Goal: Task Accomplishment & Management: Use online tool/utility

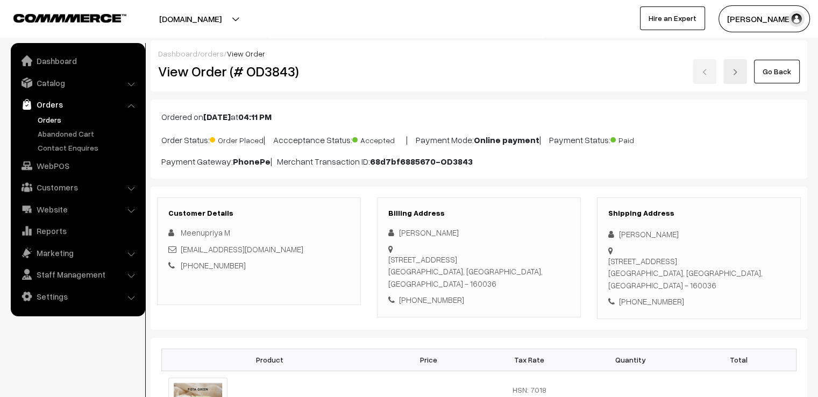
click at [761, 73] on link "Go Back" at bounding box center [777, 72] width 46 height 24
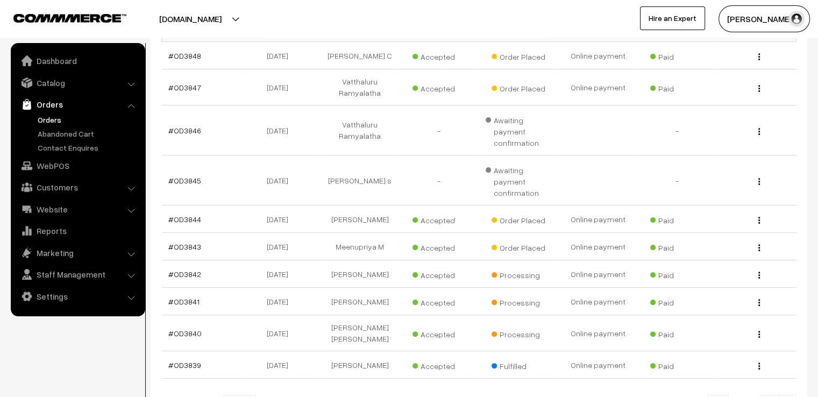
scroll to position [237, 0]
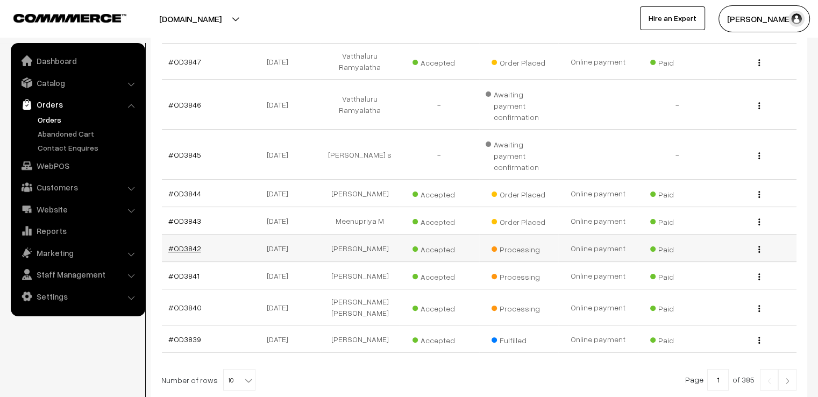
click at [191, 244] on link "#OD3842" at bounding box center [184, 248] width 33 height 9
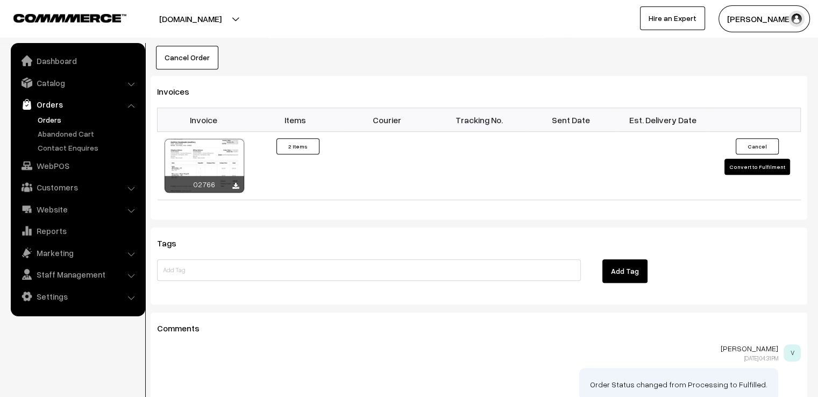
scroll to position [743, 0]
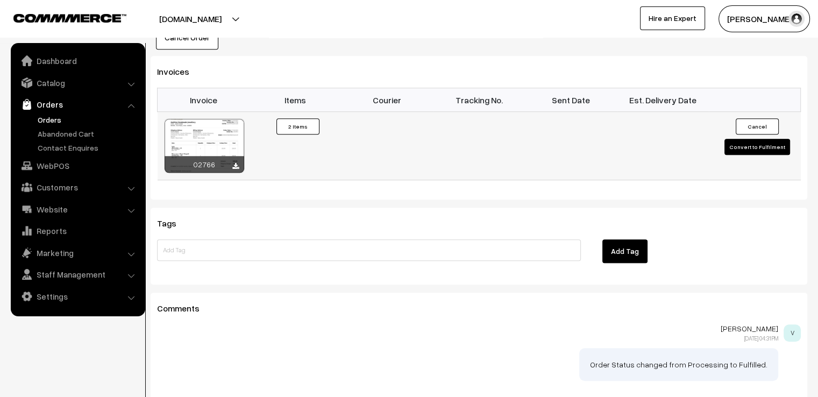
click at [740, 139] on button "Convert to Fulfilment" at bounding box center [758, 147] width 66 height 16
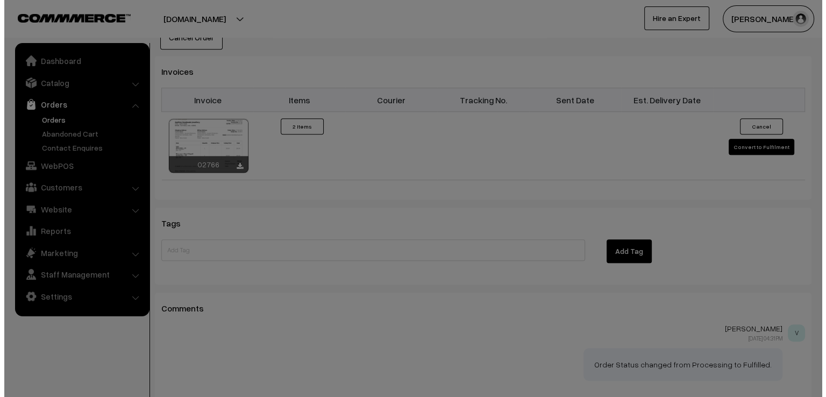
scroll to position [744, 0]
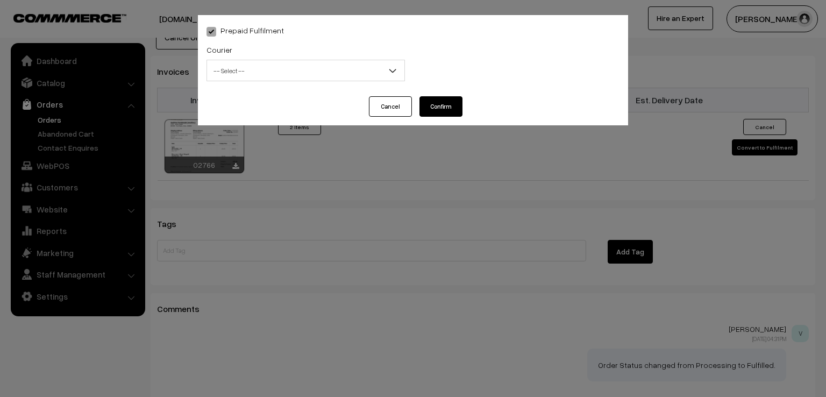
click at [208, 70] on span "-- Select --" at bounding box center [305, 70] width 197 height 19
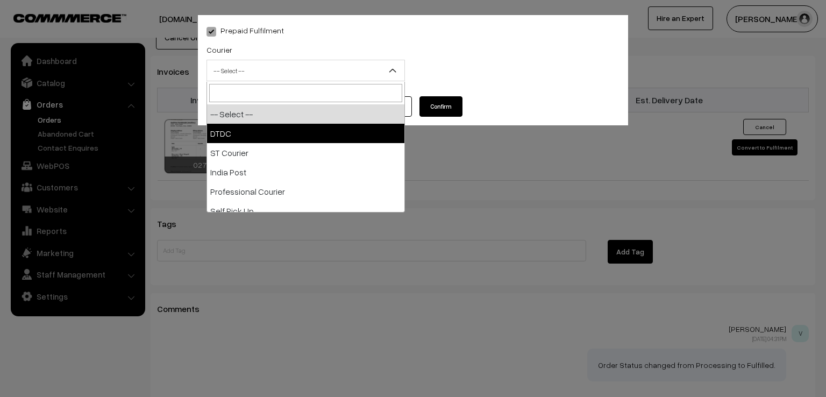
select select "1"
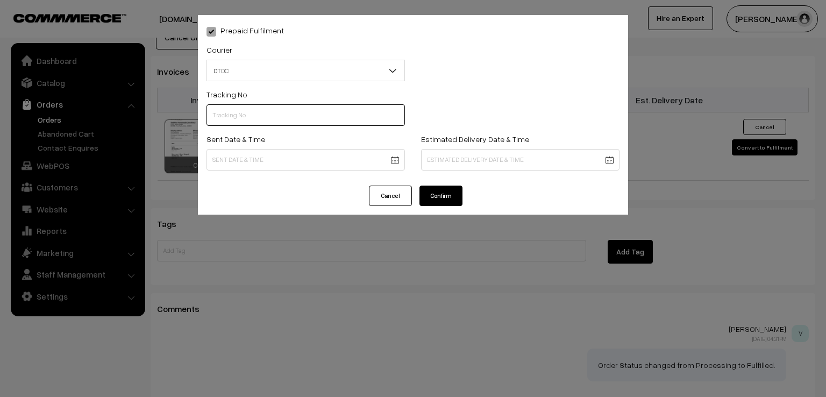
click at [261, 115] on input "text" at bounding box center [306, 115] width 198 height 22
type input "7X108542782"
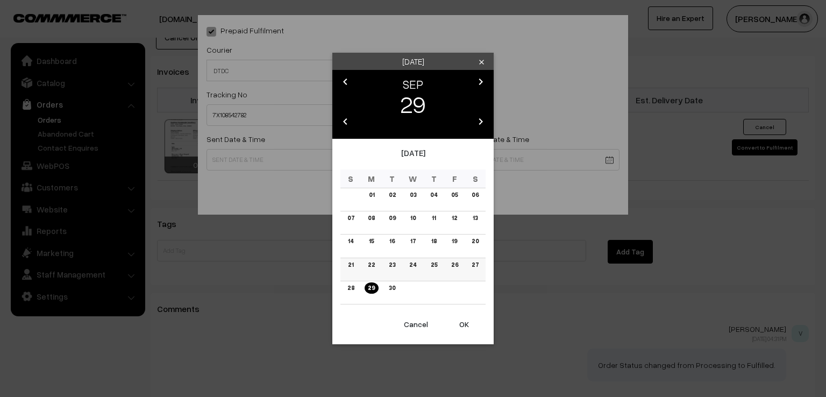
click at [472, 261] on link "27" at bounding box center [475, 264] width 13 height 11
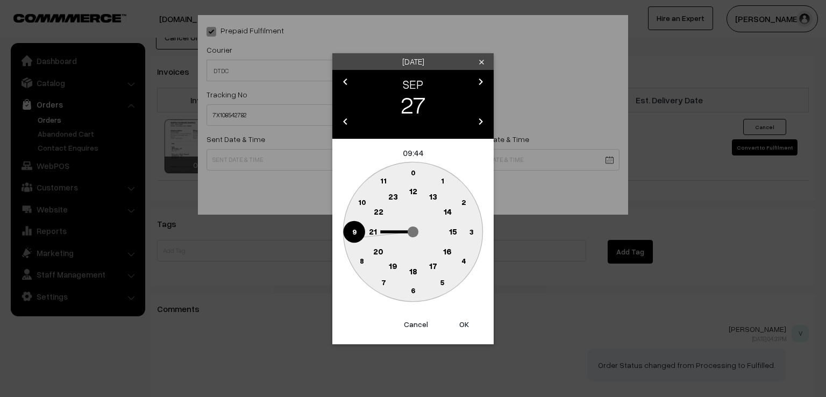
click at [343, 229] on icon "0 1 2 3 4 5 6 7 8 9 10 11 12 13 14 15 16 17 18 19 20 21 22 23" at bounding box center [412, 231] width 145 height 145
click at [354, 228] on text "9" at bounding box center [354, 230] width 4 height 9
click at [413, 170] on text "0" at bounding box center [413, 172] width 5 height 9
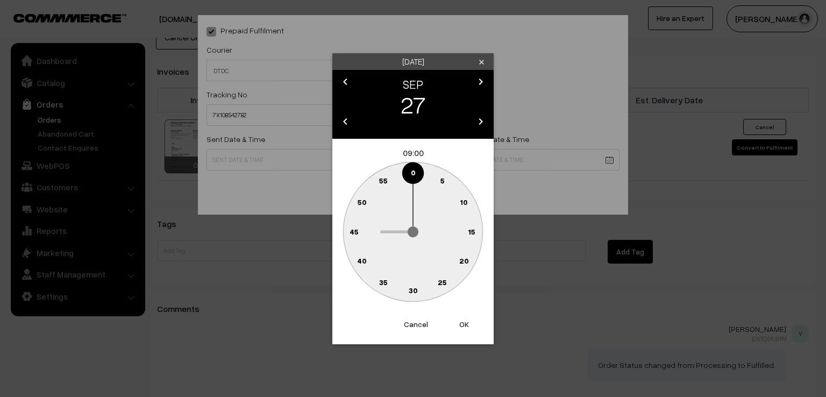
type input "27-09-2025 09:00"
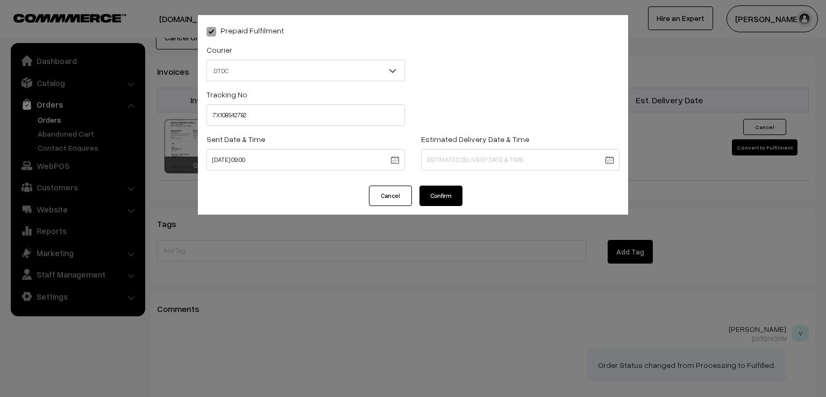
click at [448, 194] on button "Confirm" at bounding box center [441, 196] width 43 height 20
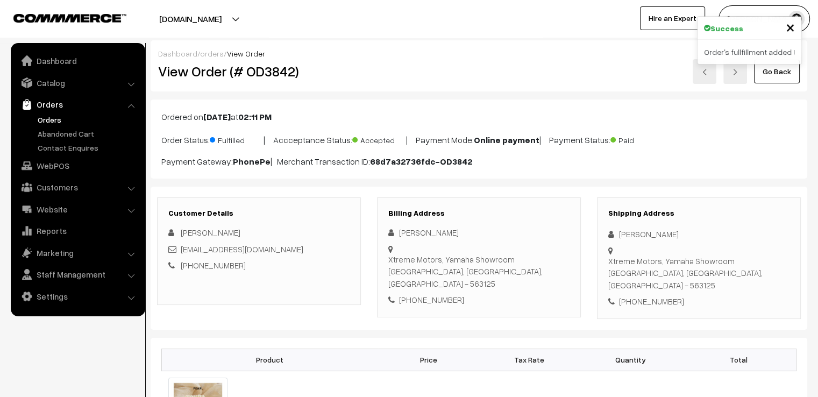
click at [775, 73] on link "Go Back" at bounding box center [777, 72] width 46 height 24
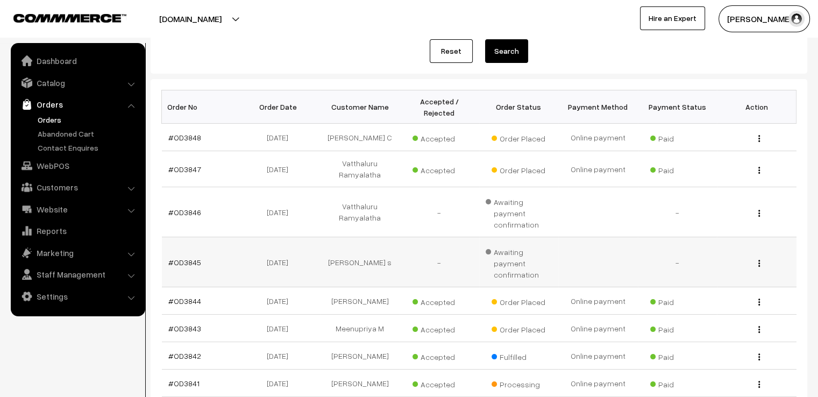
scroll to position [151, 0]
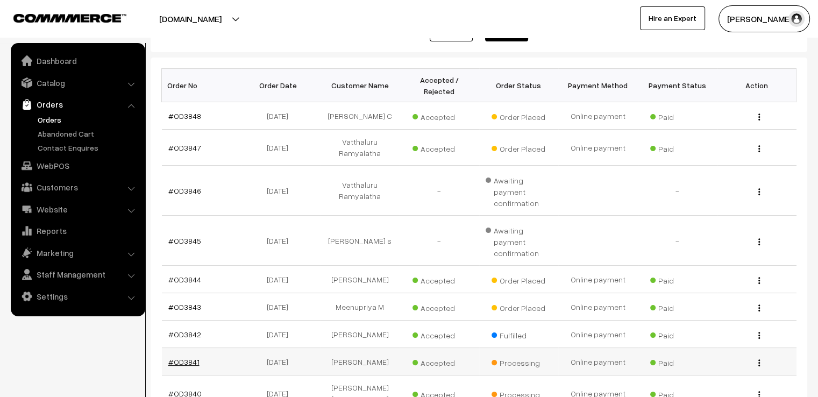
click at [183, 357] on link "#OD3841" at bounding box center [183, 361] width 31 height 9
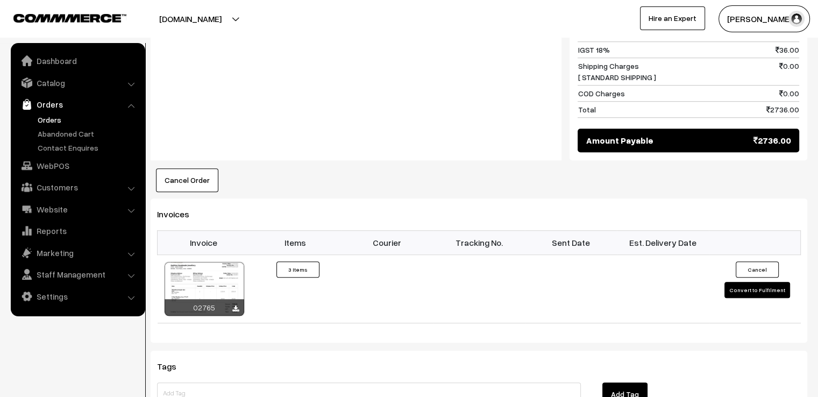
scroll to position [667, 0]
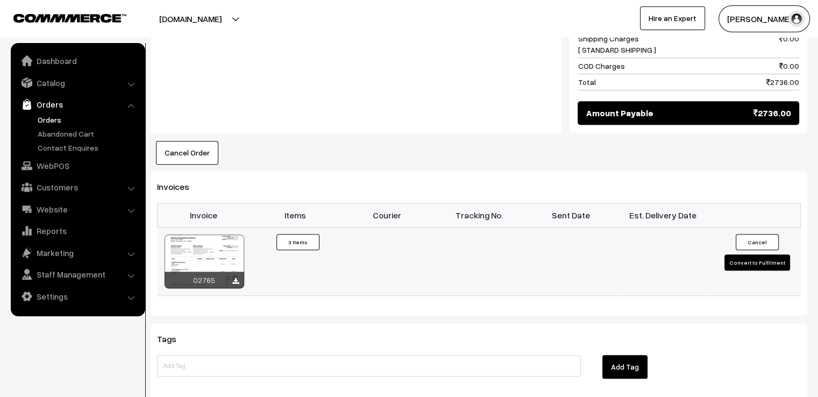
click at [749, 254] on button "Convert to Fulfilment" at bounding box center [758, 262] width 66 height 16
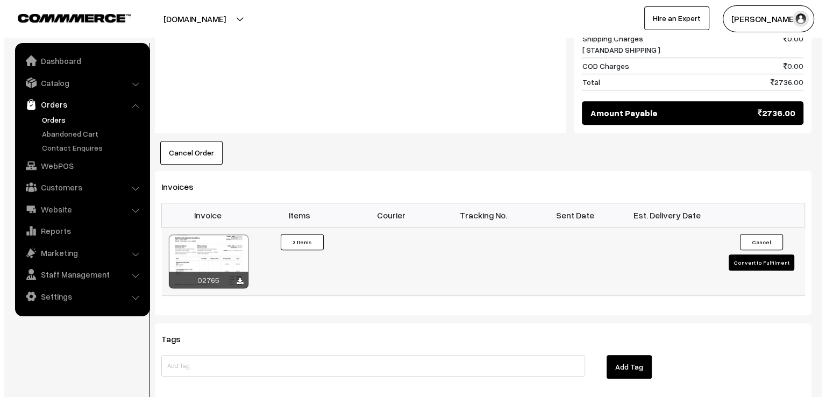
scroll to position [669, 0]
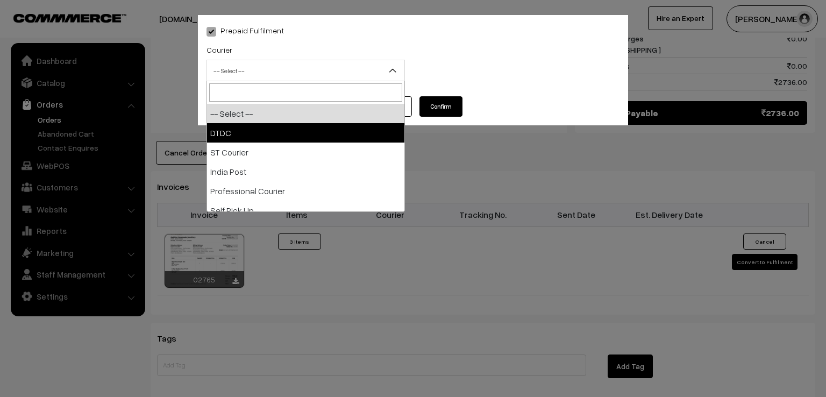
drag, startPoint x: 283, startPoint y: 66, endPoint x: 256, endPoint y: 136, distance: 75.8
select select "1"
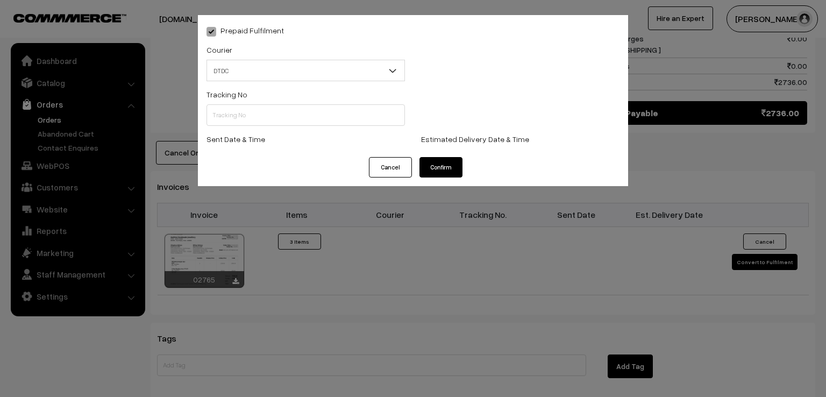
click at [256, 136] on label "Sent Date & Time" at bounding box center [236, 138] width 59 height 11
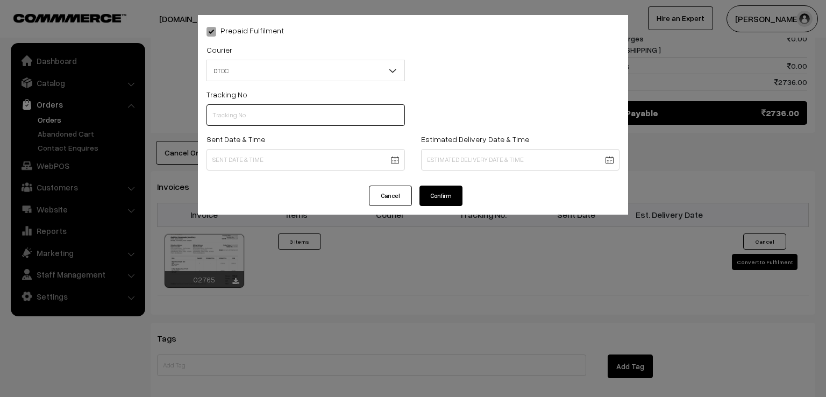
click at [259, 111] on input "text" at bounding box center [306, 115] width 198 height 22
type input "D1007762121"
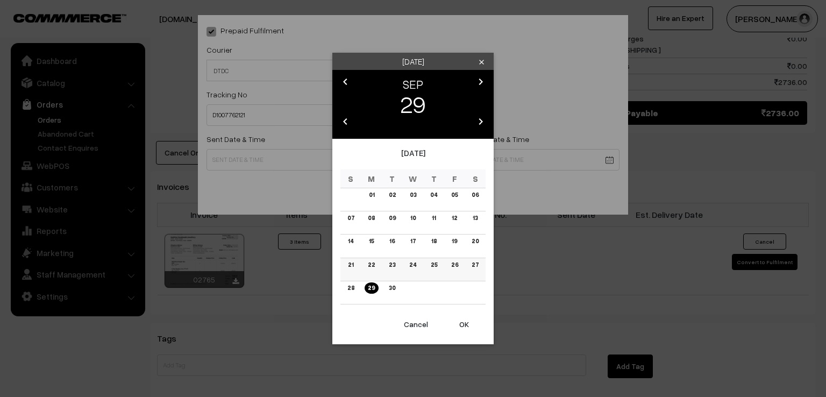
click at [472, 269] on link "27" at bounding box center [475, 264] width 13 height 11
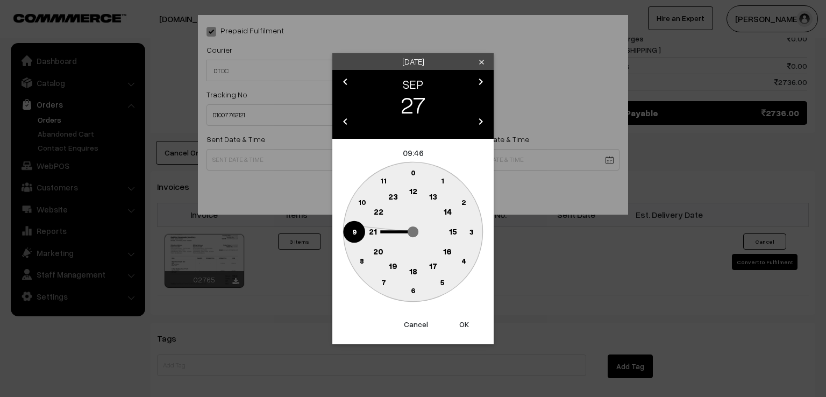
click at [352, 224] on circle at bounding box center [354, 232] width 22 height 22
click at [412, 171] on text "0" at bounding box center [413, 172] width 5 height 9
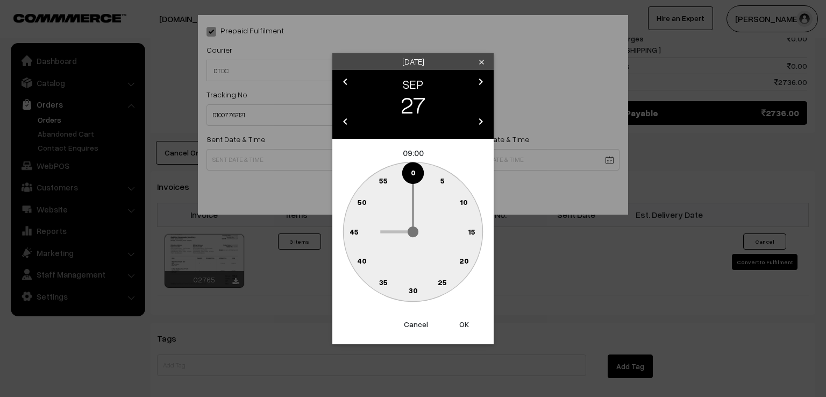
type input "27-09-2025 09:00"
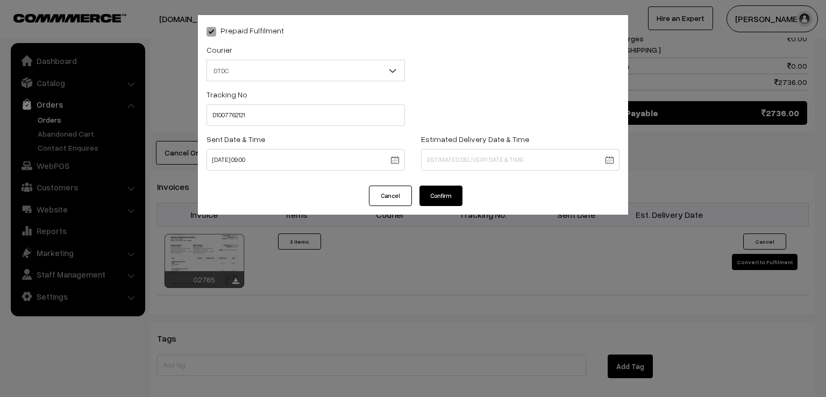
click at [447, 197] on button "Confirm" at bounding box center [441, 196] width 43 height 20
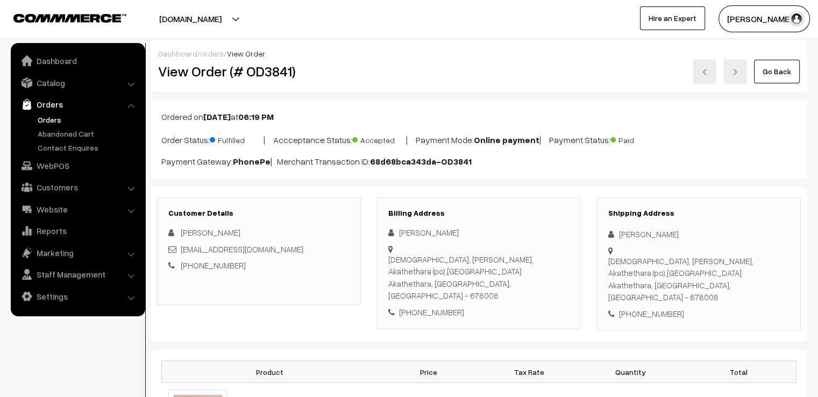
click at [770, 63] on link "Go Back" at bounding box center [777, 72] width 46 height 24
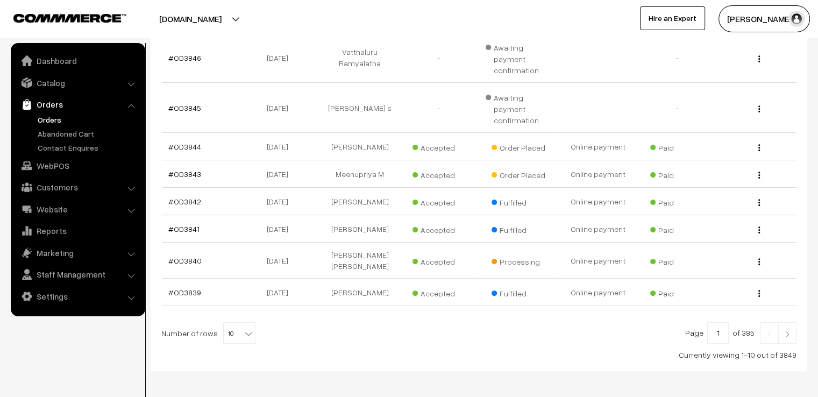
scroll to position [284, 0]
click at [236, 322] on span "10" at bounding box center [239, 333] width 31 height 22
select select "90"
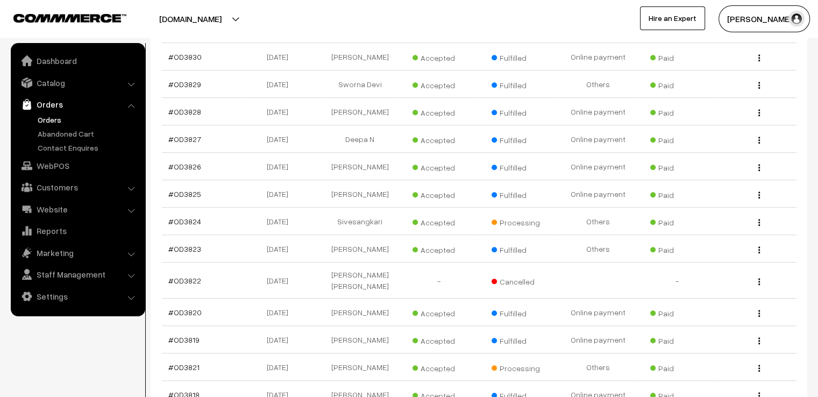
scroll to position [783, 0]
click at [186, 363] on link "#OD3821" at bounding box center [183, 367] width 31 height 9
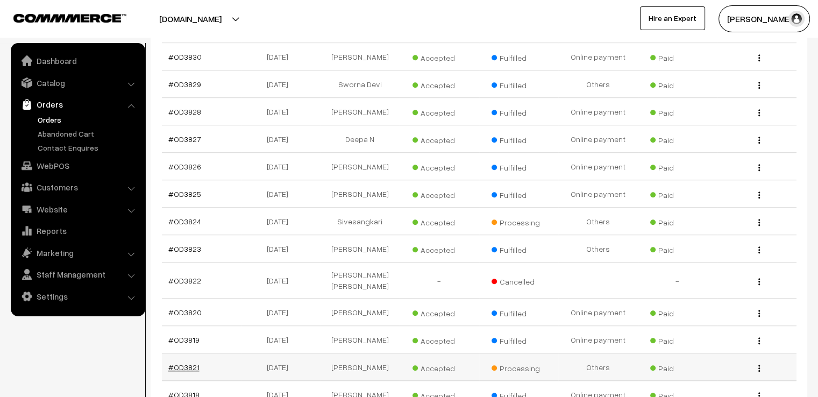
click at [186, 363] on link "#OD3821" at bounding box center [183, 367] width 31 height 9
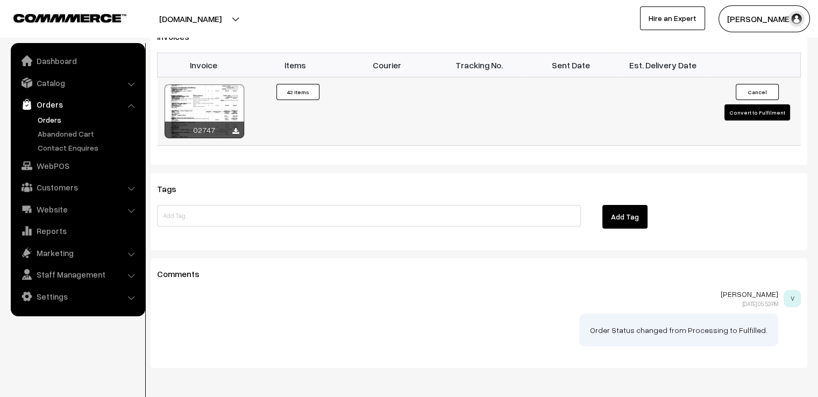
scroll to position [3542, 0]
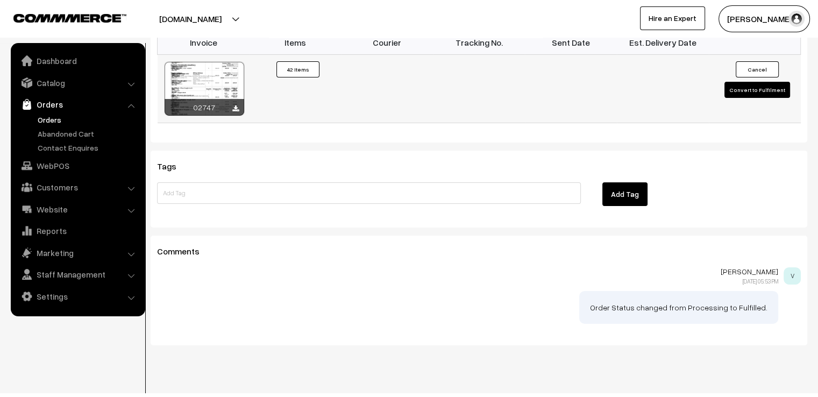
click at [742, 82] on button "Convert to Fulfilment" at bounding box center [758, 90] width 66 height 16
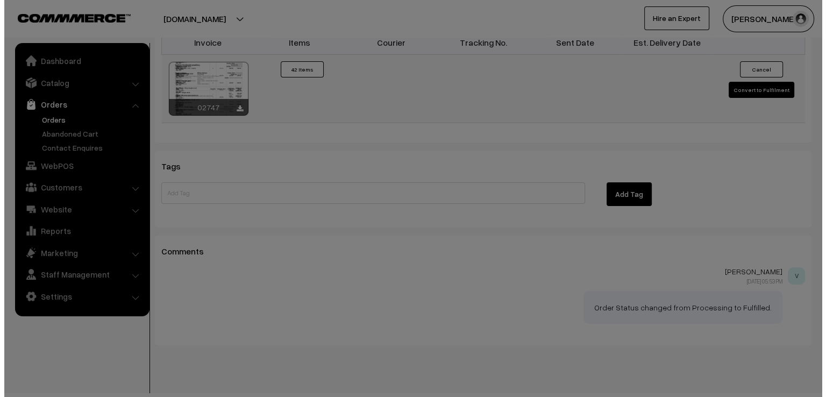
scroll to position [3578, 0]
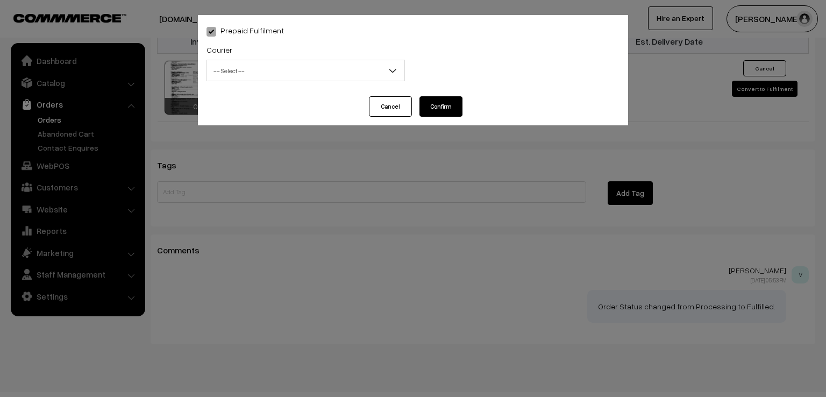
click at [374, 75] on span "-- Select --" at bounding box center [305, 70] width 197 height 19
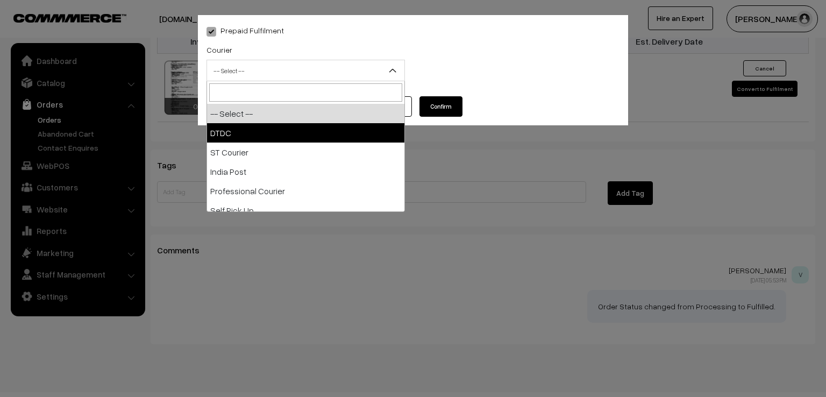
select select "1"
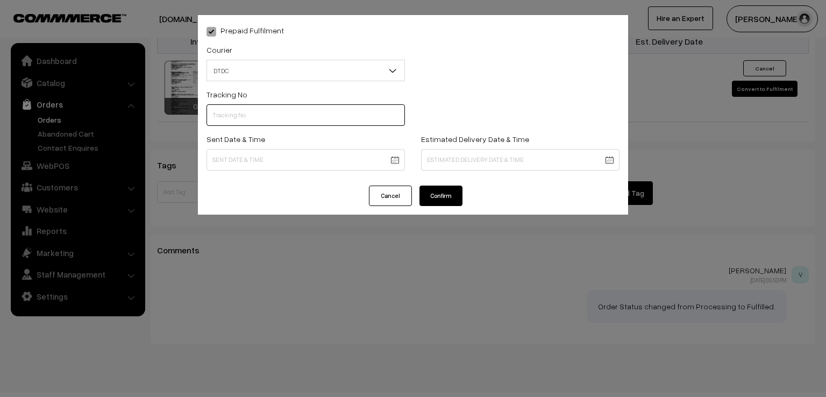
click at [295, 119] on input "text" at bounding box center [306, 115] width 198 height 22
type input "D1007710798"
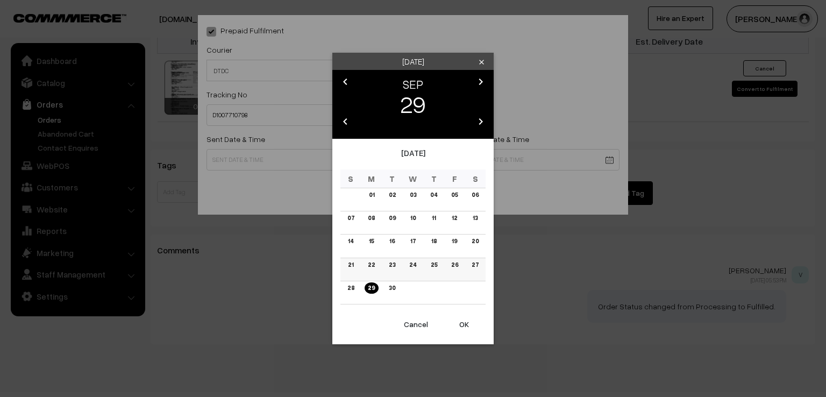
click at [476, 259] on link "27" at bounding box center [475, 264] width 13 height 11
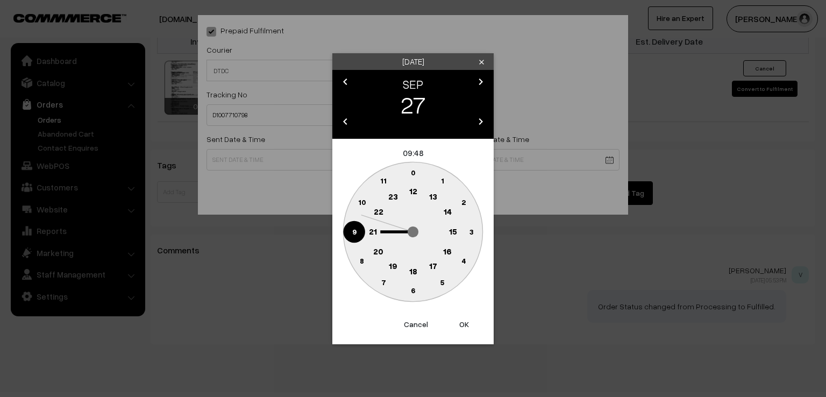
click at [353, 229] on text "9" at bounding box center [354, 230] width 4 height 9
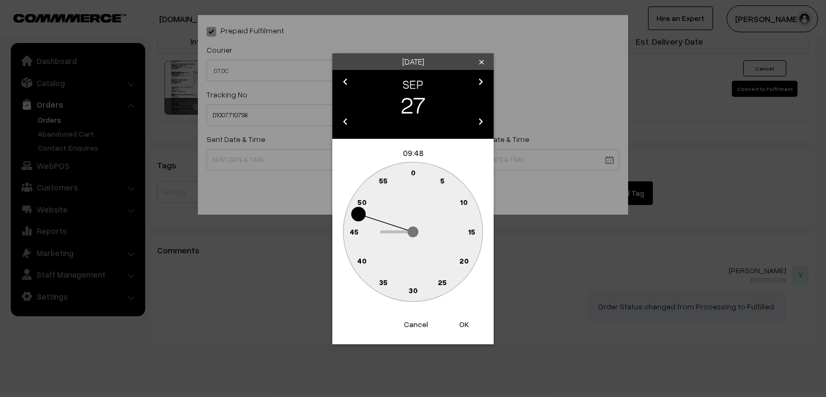
click at [414, 175] on text "0" at bounding box center [413, 172] width 5 height 9
type input "27-09-2025 09:00"
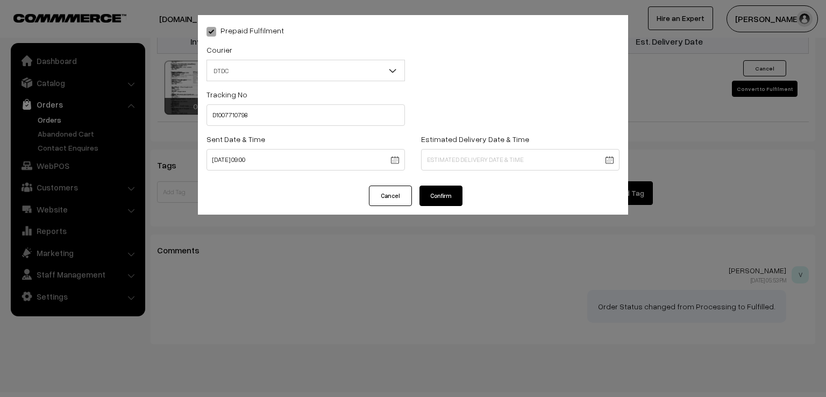
click at [439, 196] on button "Confirm" at bounding box center [441, 196] width 43 height 20
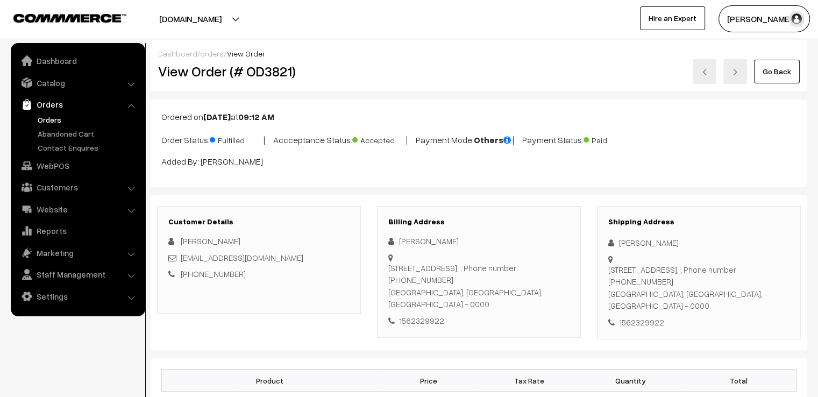
click at [777, 67] on link "Go Back" at bounding box center [777, 72] width 46 height 24
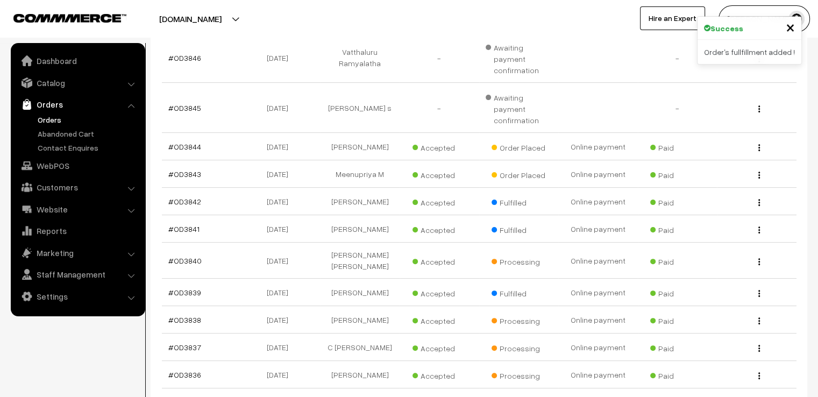
scroll to position [323, 0]
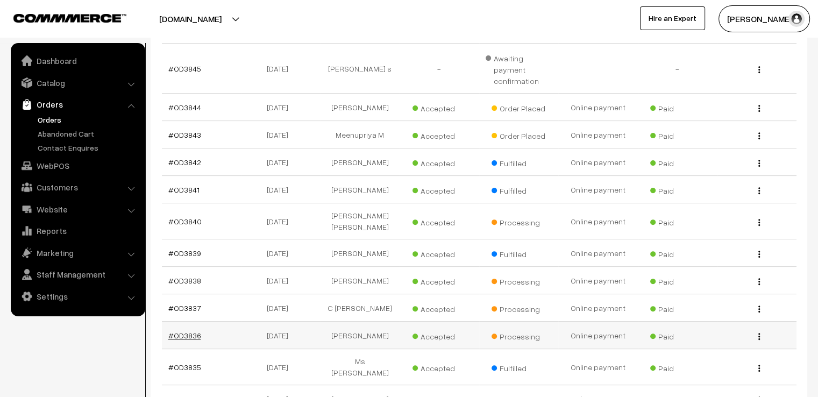
click at [193, 331] on link "#OD3836" at bounding box center [184, 335] width 33 height 9
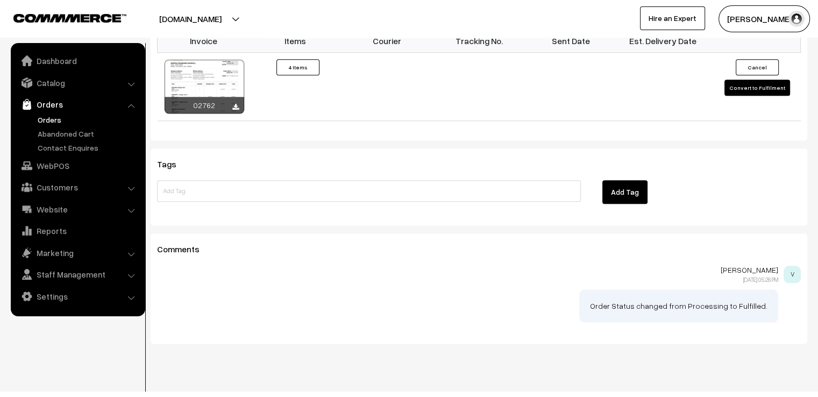
scroll to position [989, 0]
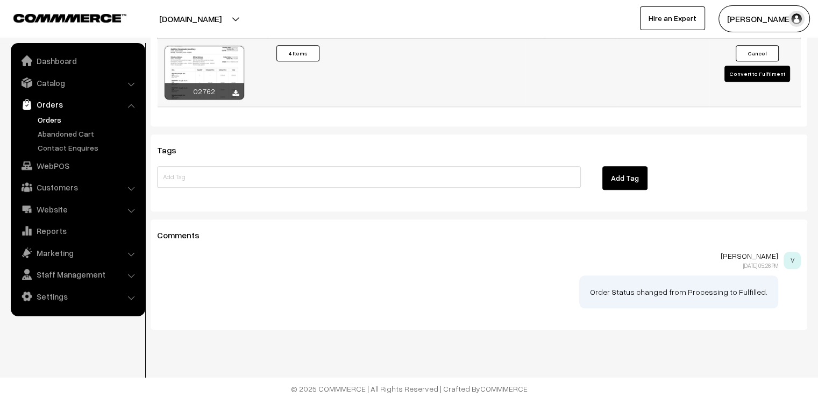
click at [764, 69] on button "Convert to Fulfilment" at bounding box center [758, 74] width 66 height 16
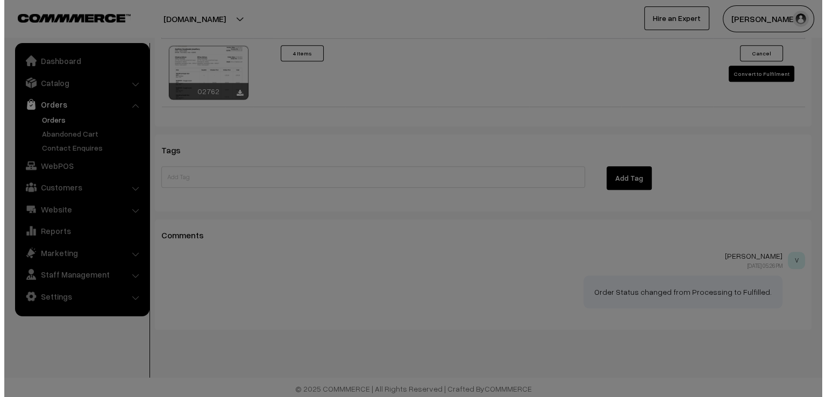
scroll to position [980, 0]
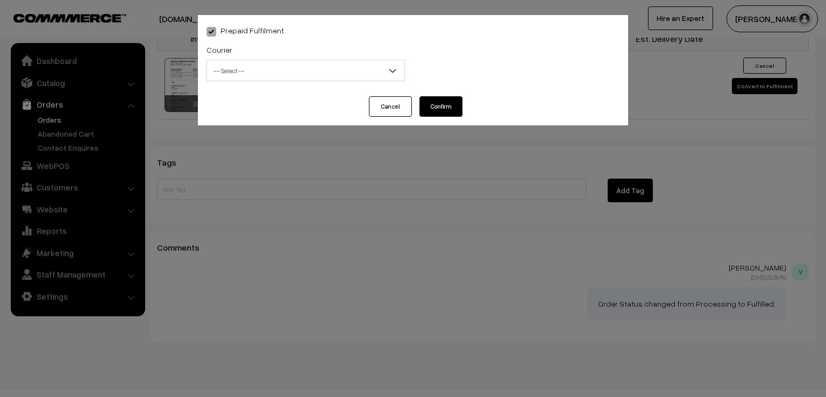
click at [354, 67] on span "-- Select --" at bounding box center [305, 70] width 197 height 19
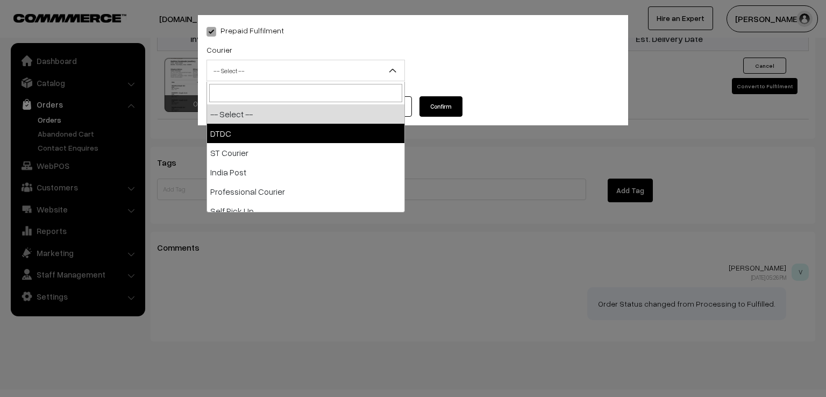
select select "1"
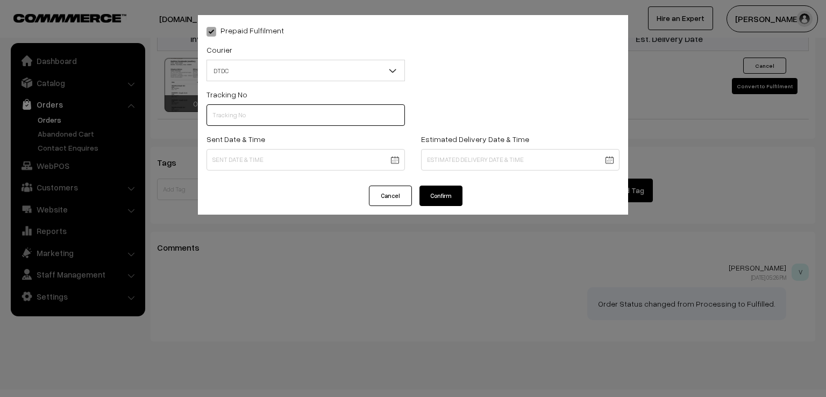
click at [278, 116] on input "text" at bounding box center [306, 115] width 198 height 22
type input "D1007762113"
click at [302, 174] on div "Sent Date & Time" at bounding box center [305, 154] width 215 height 45
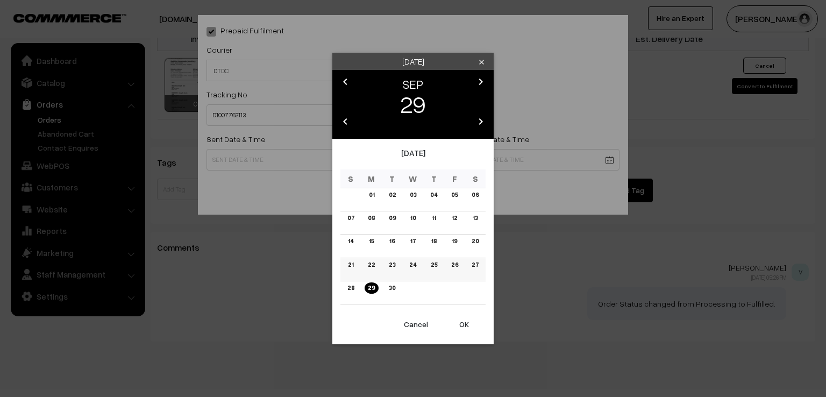
click at [457, 262] on link "26" at bounding box center [454, 264] width 13 height 11
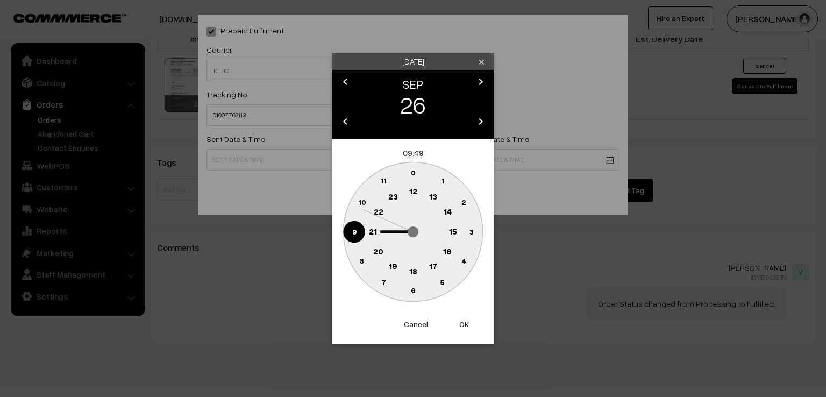
click at [352, 237] on circle at bounding box center [354, 232] width 22 height 22
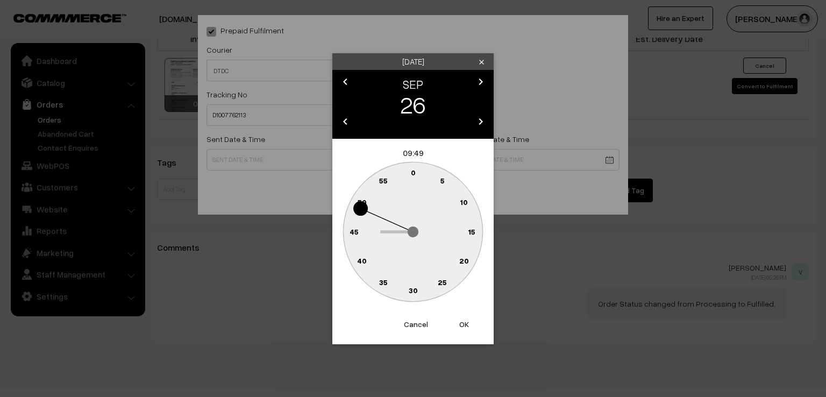
click at [411, 173] on text "0" at bounding box center [413, 172] width 5 height 9
type input "26-09-2025 09:00"
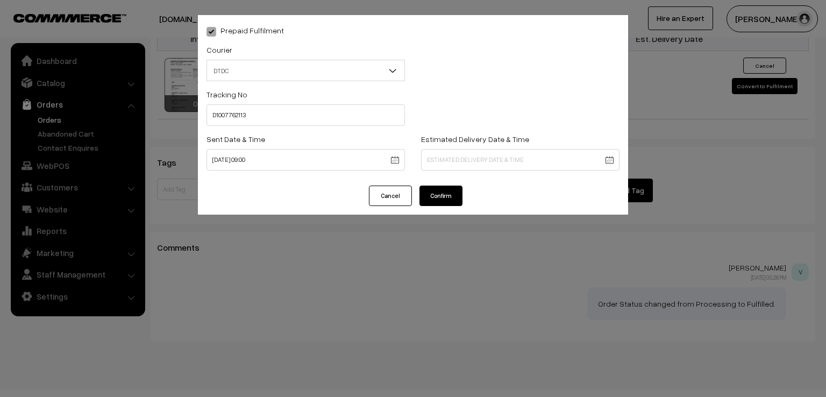
click at [437, 198] on button "Confirm" at bounding box center [441, 196] width 43 height 20
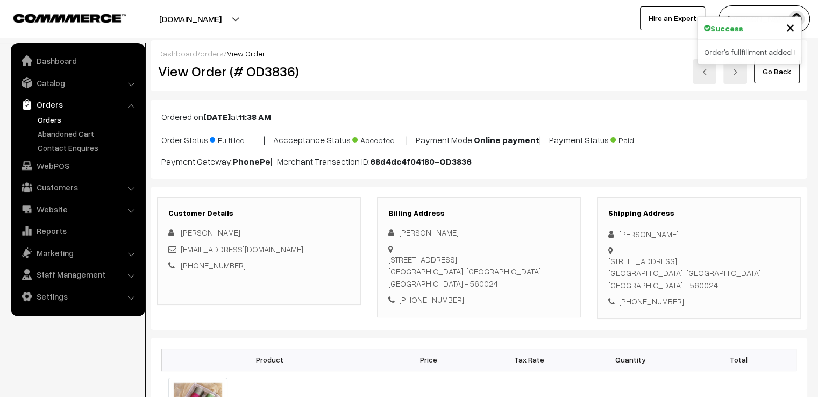
click at [787, 77] on link "Go Back" at bounding box center [777, 72] width 46 height 24
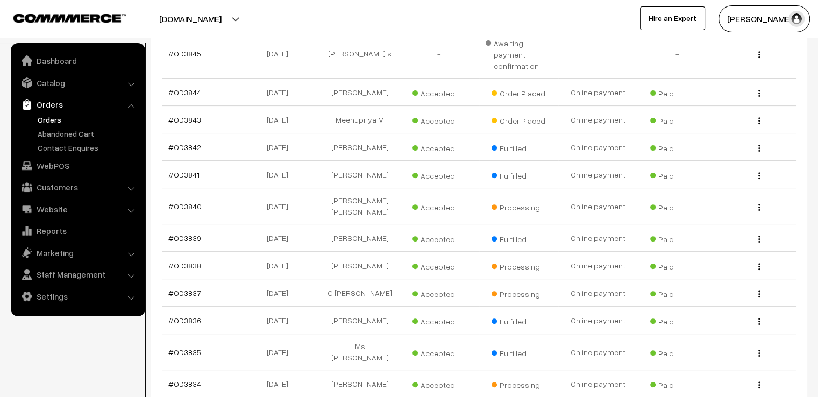
scroll to position [344, 0]
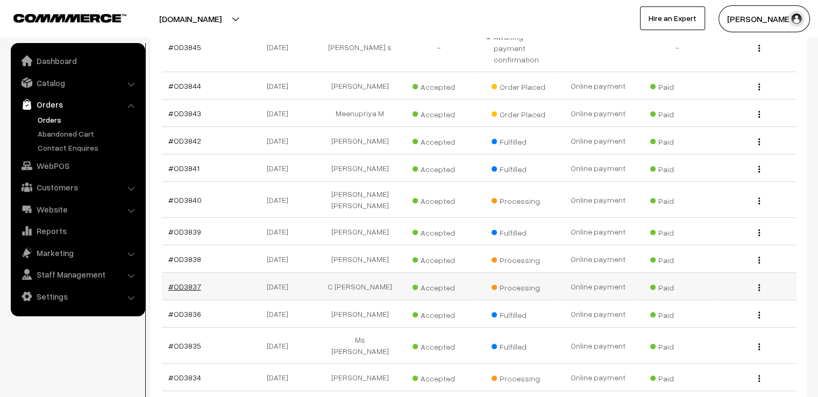
click at [183, 282] on link "#OD3837" at bounding box center [184, 286] width 33 height 9
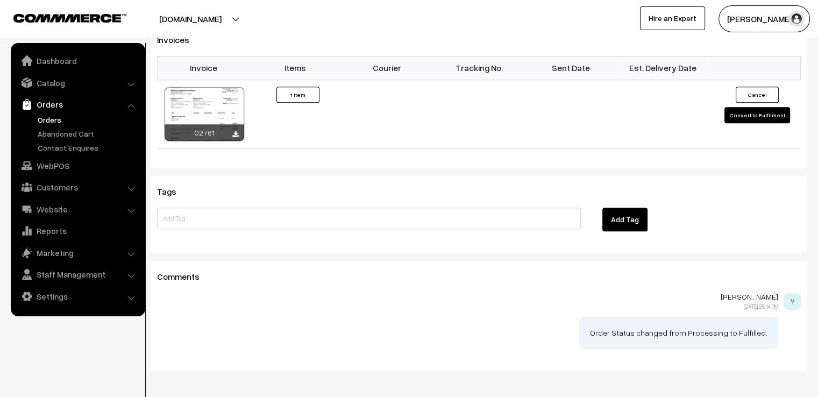
scroll to position [747, 0]
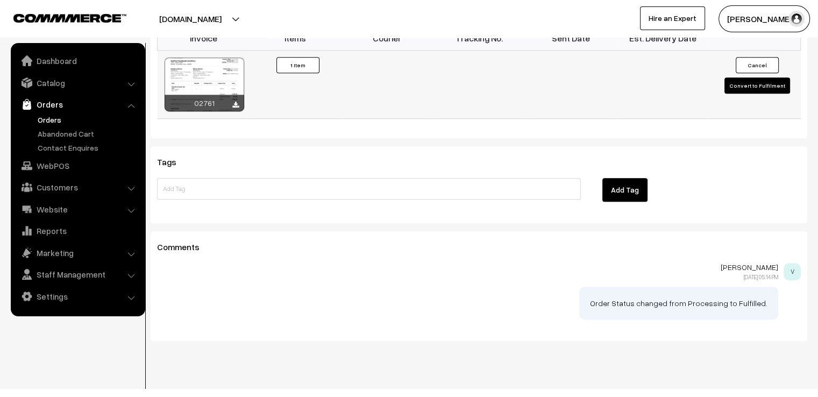
click at [741, 77] on button "Convert to Fulfilment" at bounding box center [758, 85] width 66 height 16
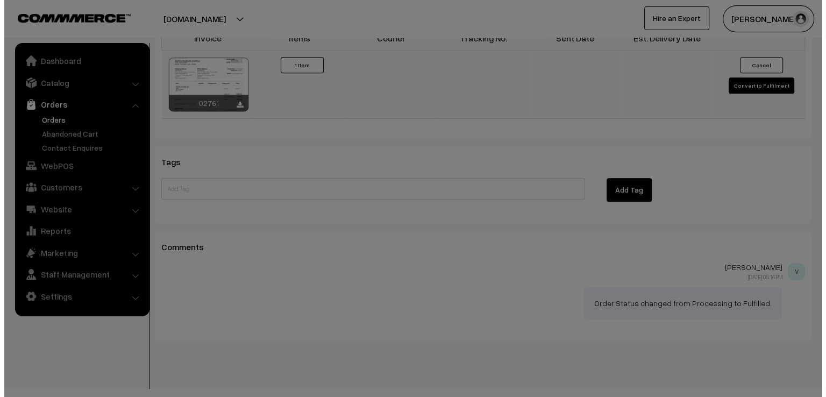
scroll to position [748, 0]
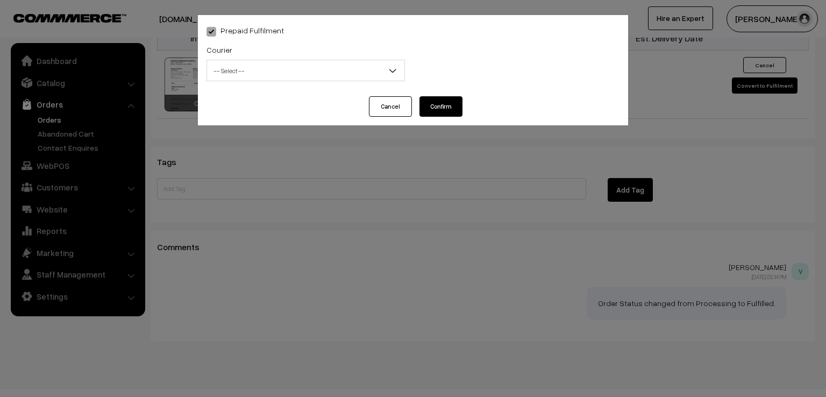
click at [368, 73] on span "-- Select --" at bounding box center [305, 70] width 197 height 19
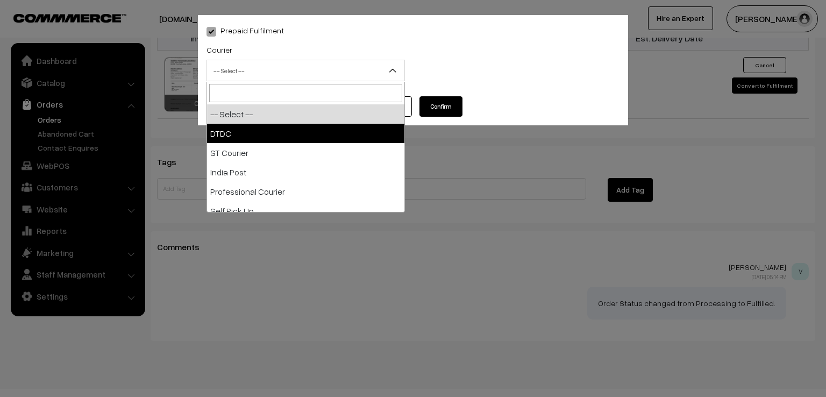
select select "1"
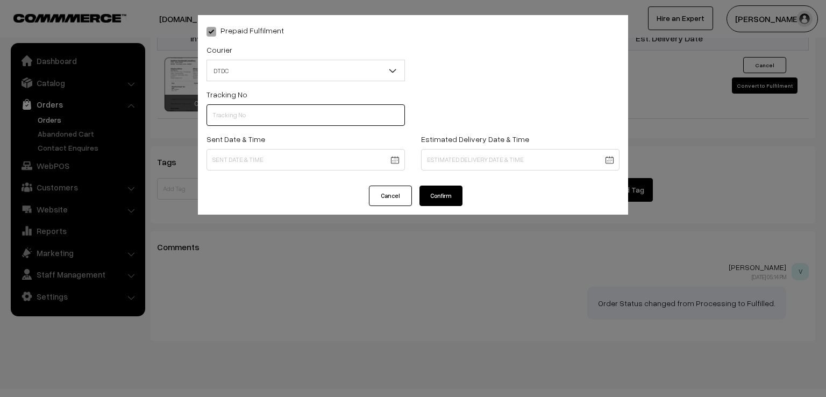
click at [283, 112] on input "text" at bounding box center [306, 115] width 198 height 22
type input "D1007710832"
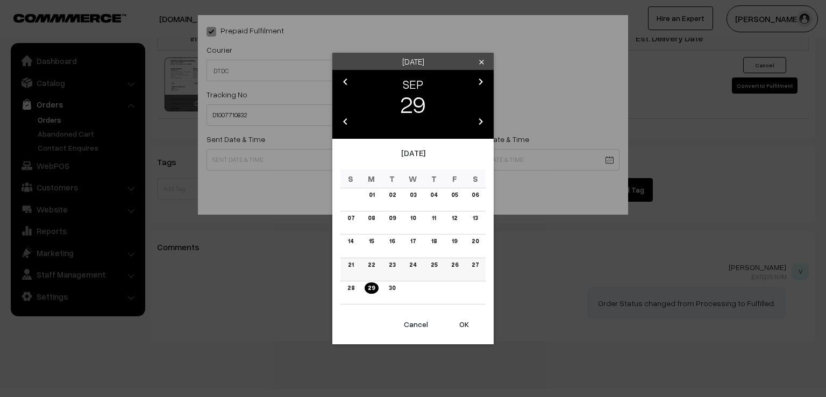
click at [457, 264] on link "26" at bounding box center [454, 264] width 13 height 11
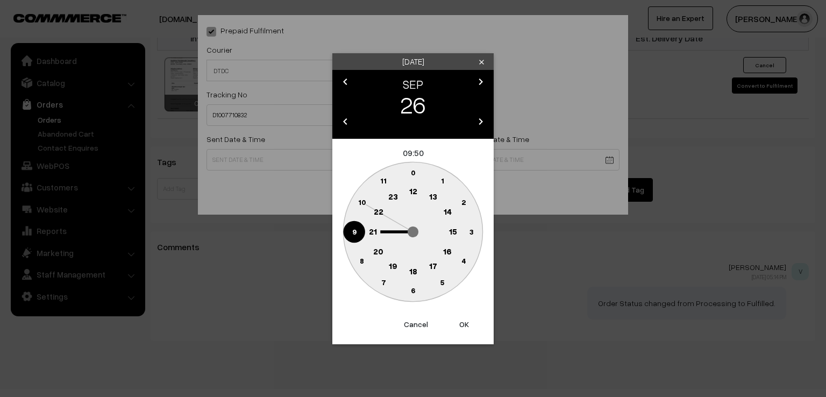
click at [346, 233] on circle at bounding box center [354, 232] width 22 height 22
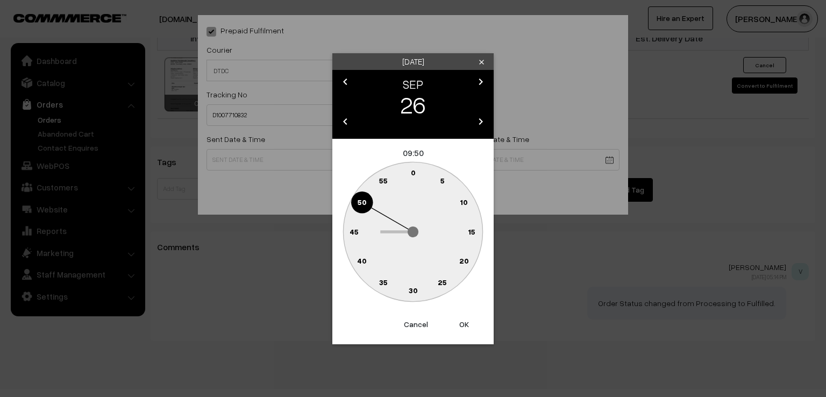
click at [410, 169] on circle at bounding box center [407, 174] width 15 height 15
type input "26-09-2025 09:59"
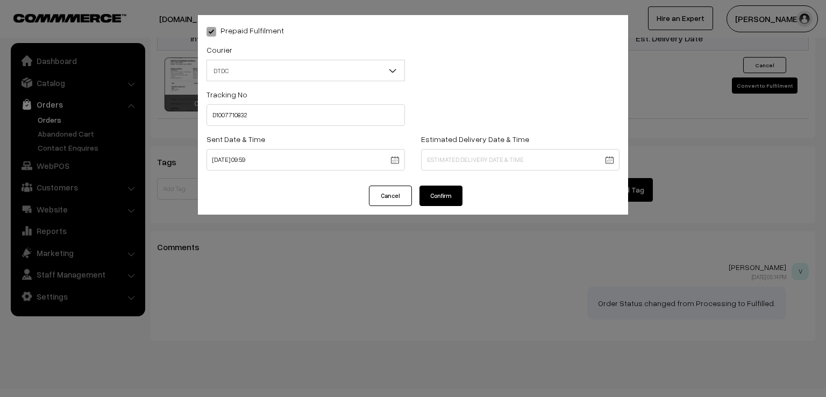
click at [439, 201] on button "Confirm" at bounding box center [441, 196] width 43 height 20
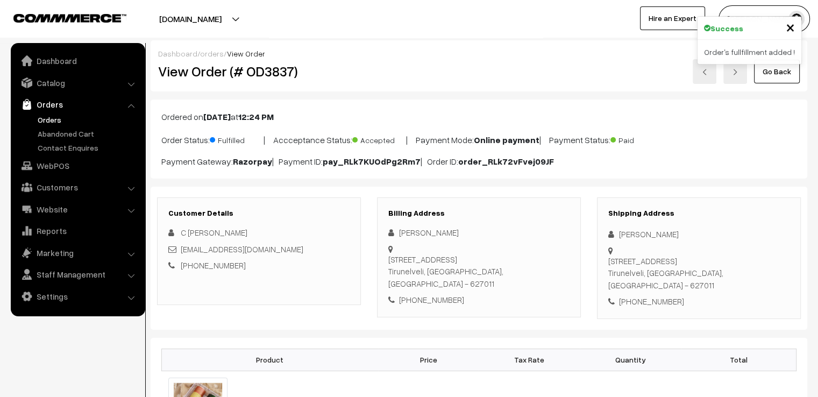
click at [762, 75] on link "Go Back" at bounding box center [777, 72] width 46 height 24
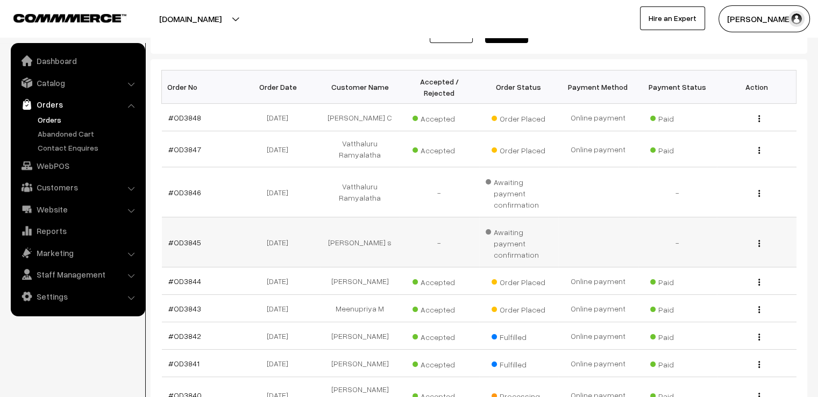
scroll to position [151, 0]
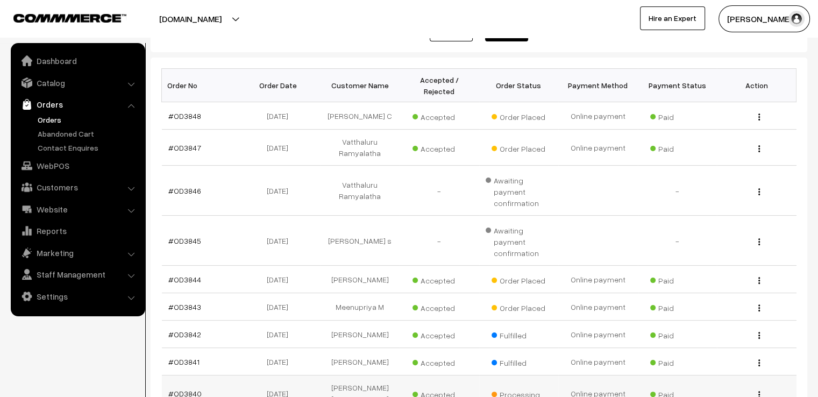
click at [187, 389] on link "#OD3840" at bounding box center [184, 393] width 33 height 9
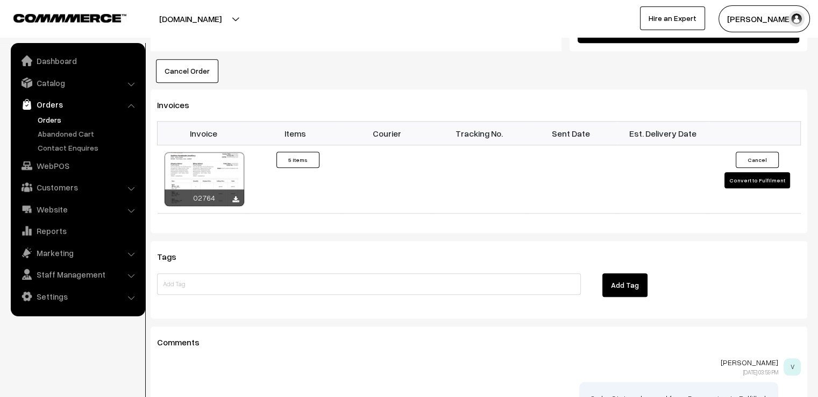
scroll to position [968, 0]
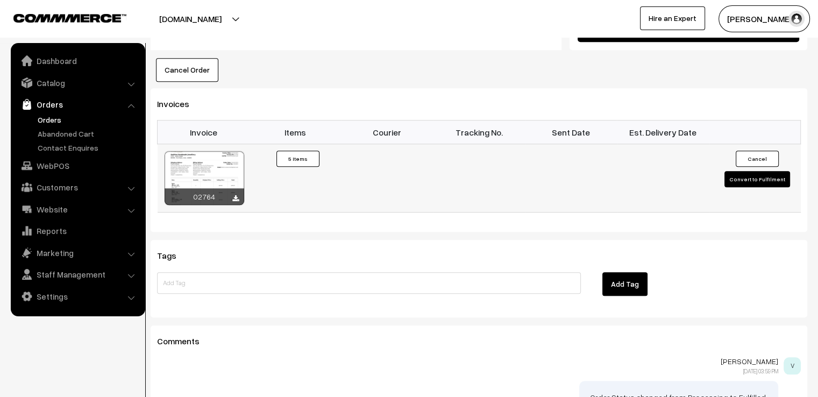
click at [752, 171] on button "Convert to Fulfilment" at bounding box center [758, 179] width 66 height 16
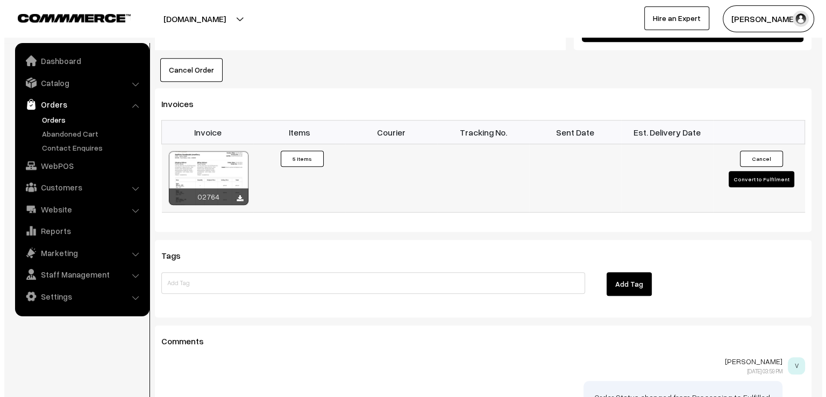
scroll to position [973, 0]
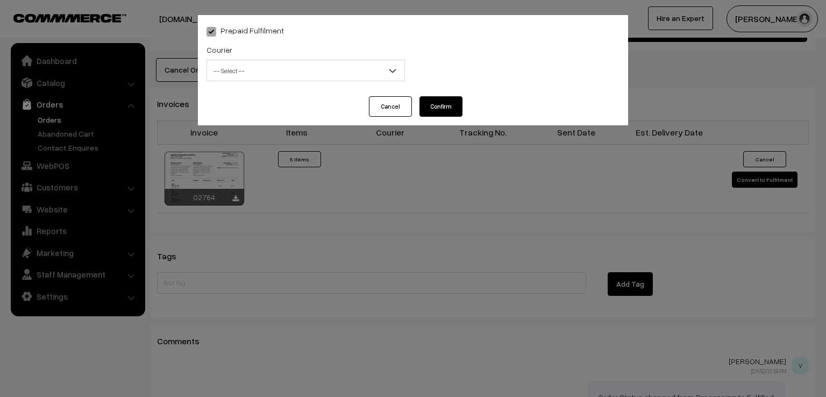
click at [244, 67] on span "-- Select --" at bounding box center [305, 70] width 197 height 19
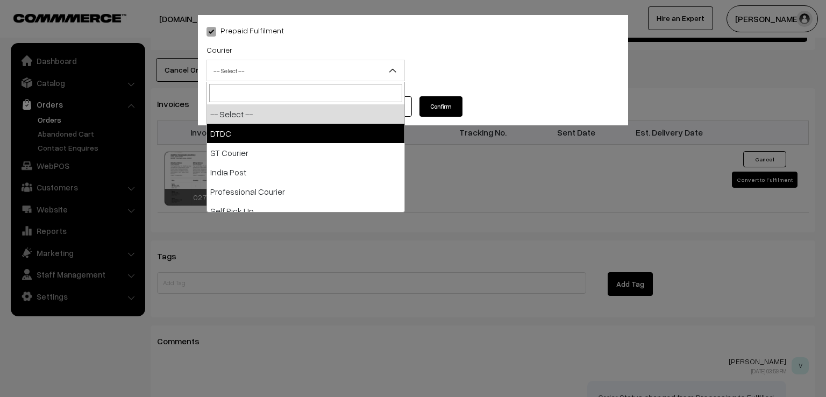
select select "1"
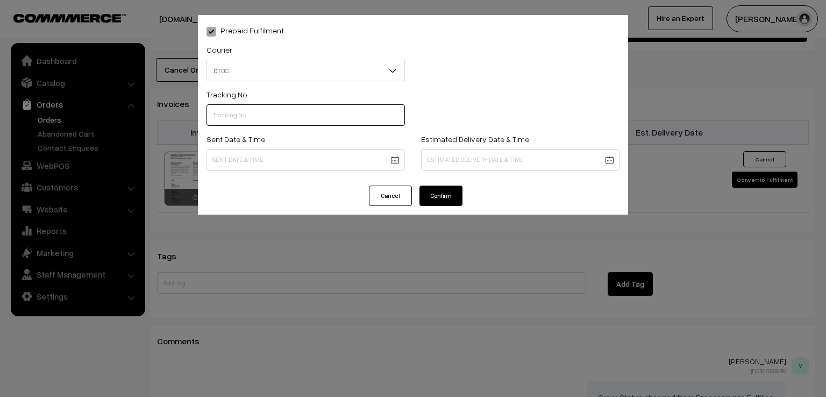
click at [242, 124] on input "text" at bounding box center [306, 115] width 198 height 22
type input "D1007704720"
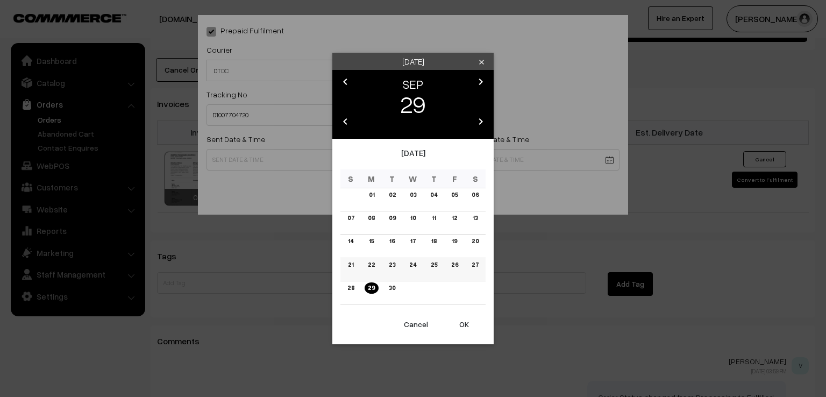
click at [452, 269] on link "26" at bounding box center [454, 264] width 13 height 11
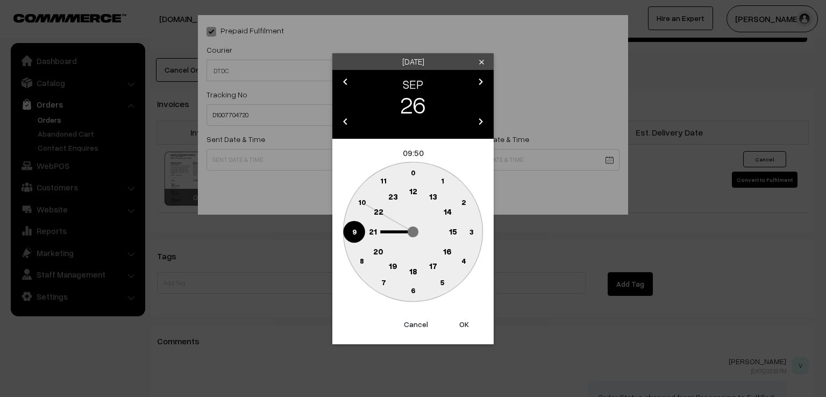
click at [355, 223] on circle at bounding box center [354, 232] width 22 height 22
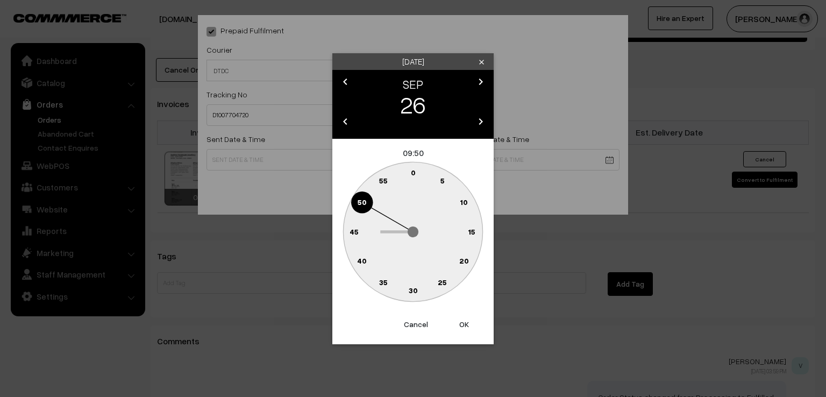
click at [413, 169] on text "0" at bounding box center [413, 172] width 5 height 9
type input "26-09-2025 09:00"
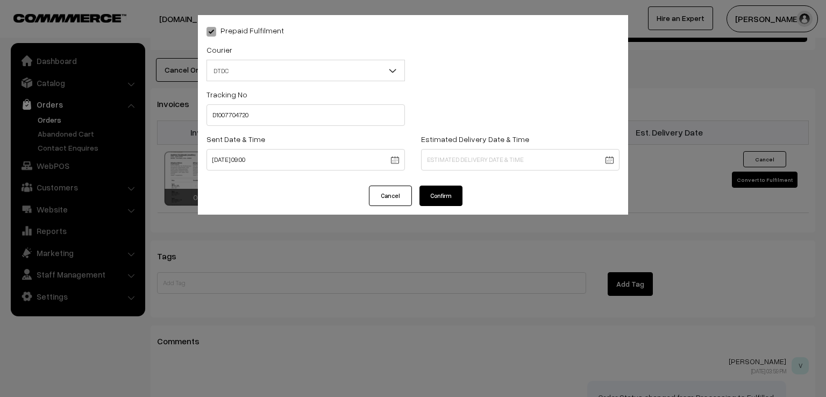
click at [431, 200] on button "Confirm" at bounding box center [441, 196] width 43 height 20
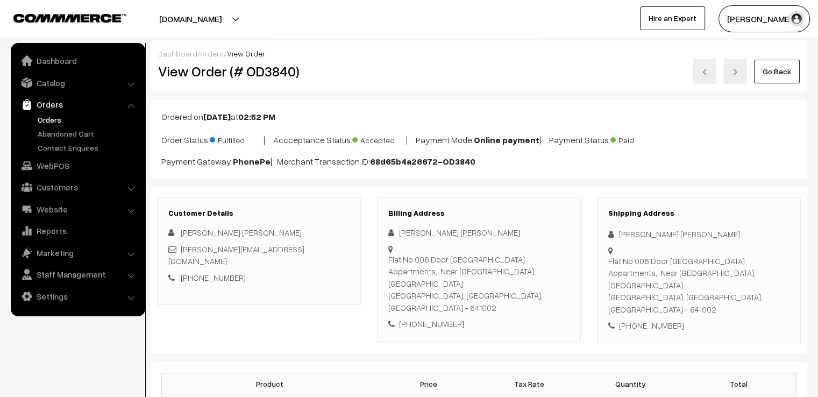
click at [762, 69] on link "Go Back" at bounding box center [777, 72] width 46 height 24
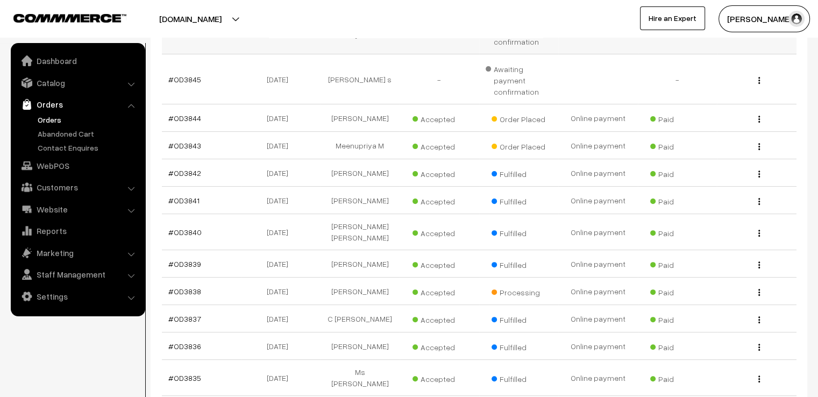
scroll to position [430, 0]
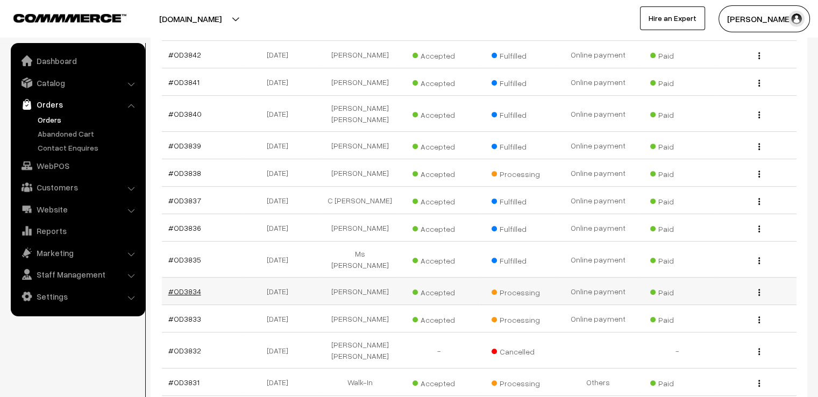
click at [185, 287] on link "#OD3834" at bounding box center [184, 291] width 33 height 9
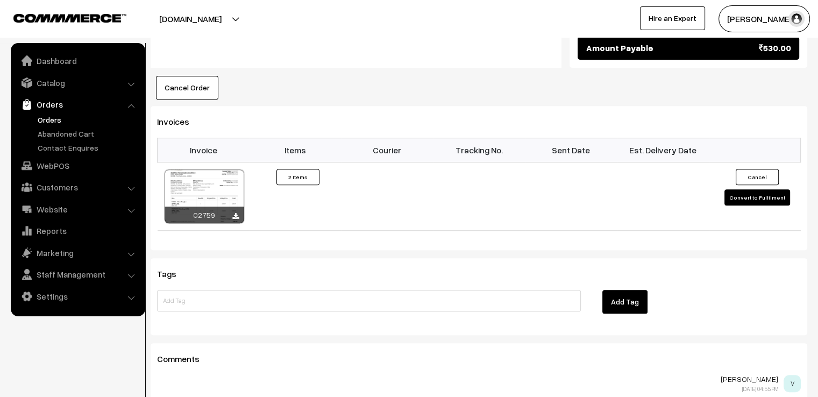
scroll to position [775, 0]
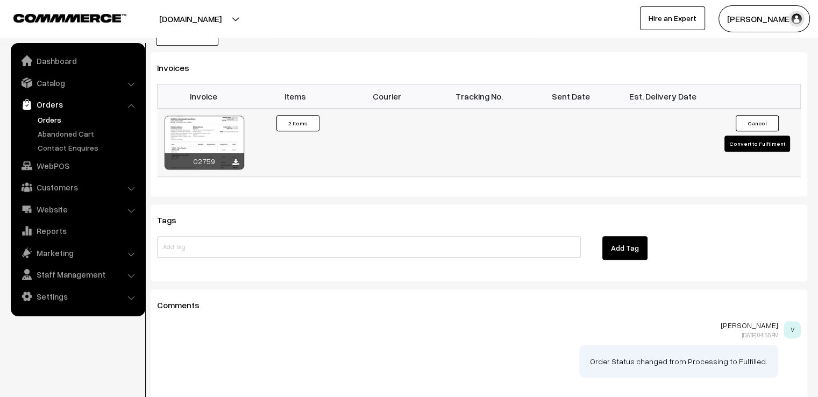
click at [755, 140] on button "Convert to Fulfilment" at bounding box center [758, 144] width 66 height 16
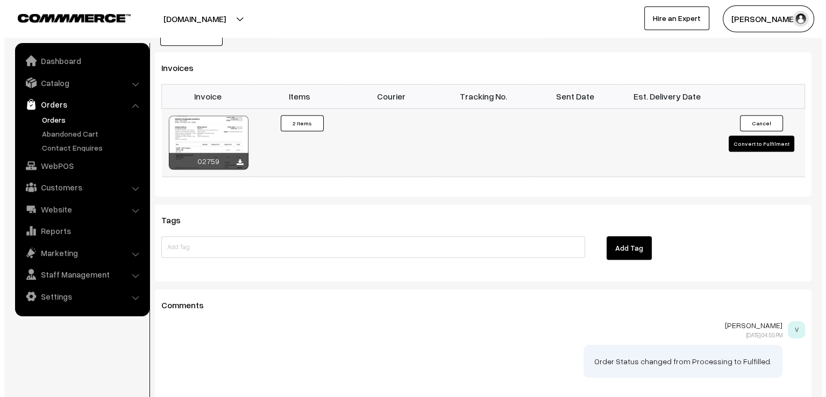
scroll to position [777, 0]
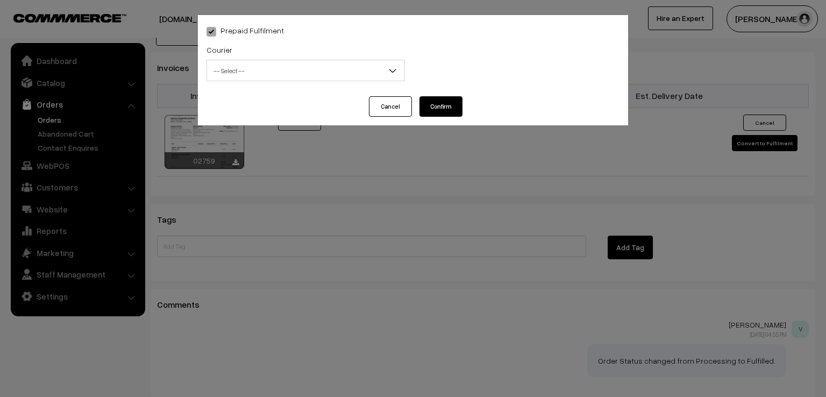
click at [316, 61] on span "-- Select --" at bounding box center [305, 70] width 197 height 19
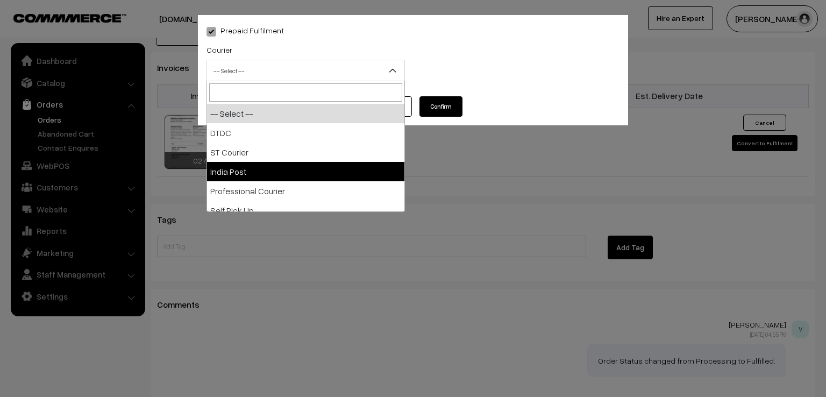
select select "3"
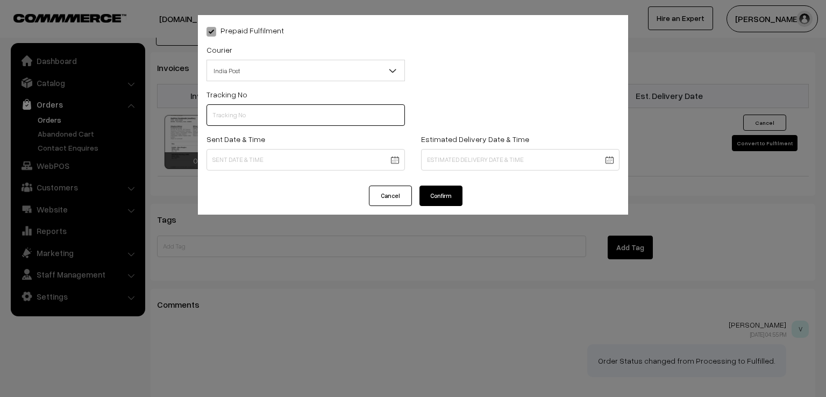
click at [289, 123] on input "text" at bounding box center [306, 115] width 198 height 22
type input "ET803257926IN"
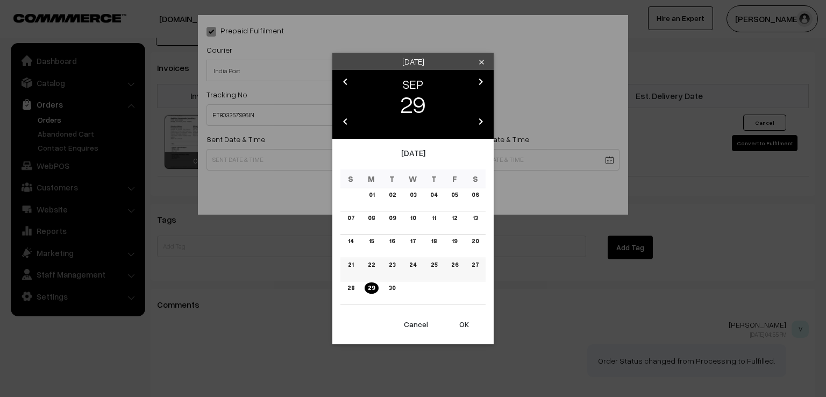
click at [473, 267] on link "27" at bounding box center [475, 264] width 13 height 11
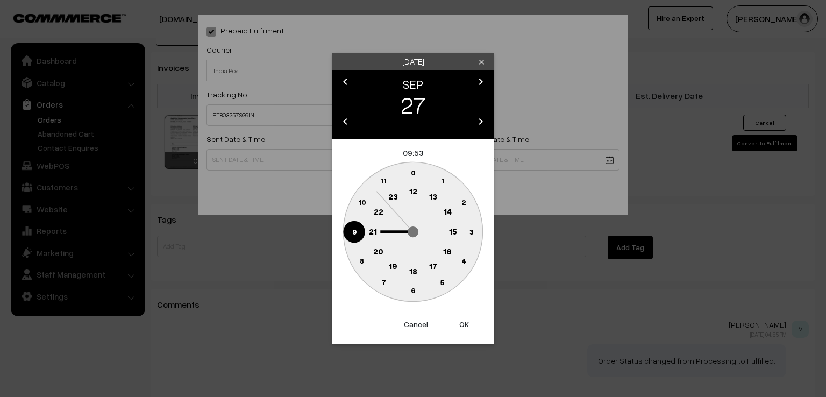
click at [359, 236] on circle at bounding box center [354, 232] width 22 height 22
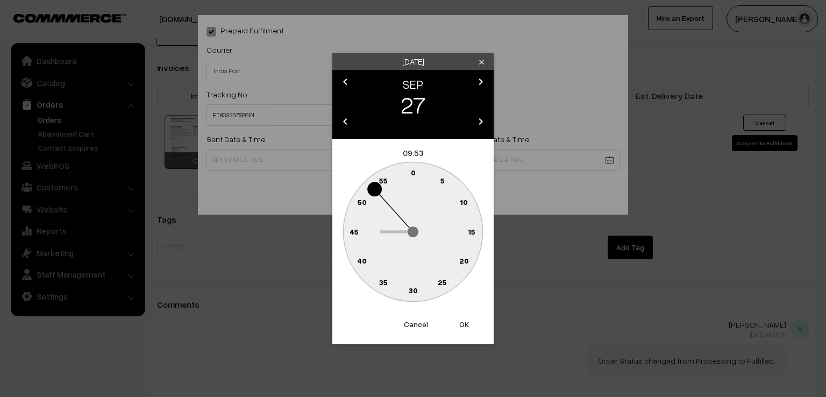
click at [415, 173] on text "0" at bounding box center [413, 172] width 5 height 9
type input "[DATE] 09:00"
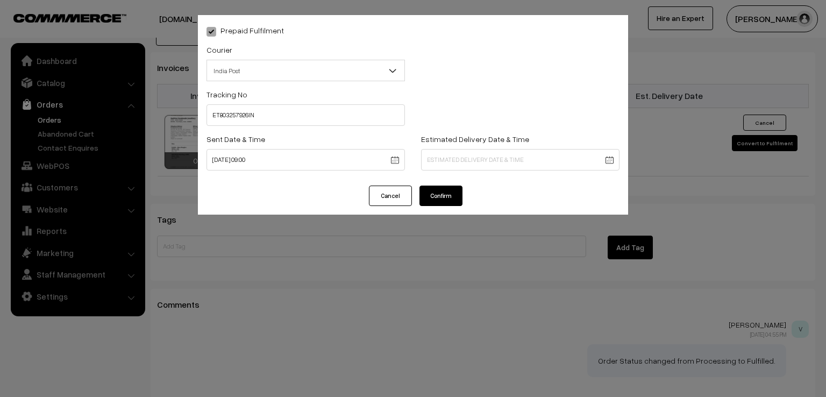
click at [454, 194] on button "Confirm" at bounding box center [441, 196] width 43 height 20
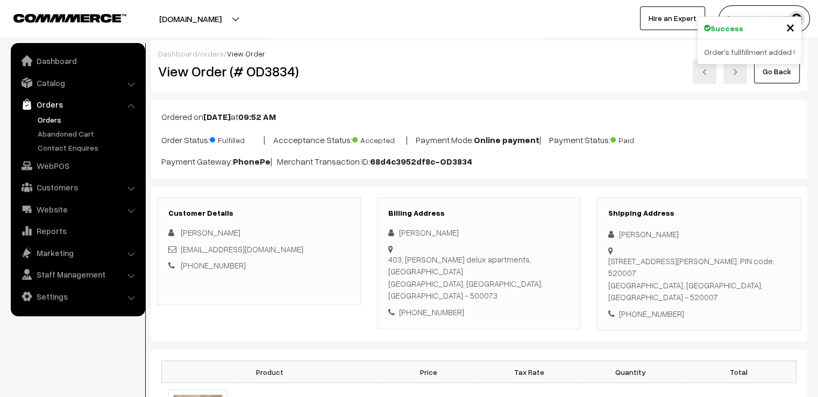
click at [767, 77] on link "Go Back" at bounding box center [777, 72] width 46 height 24
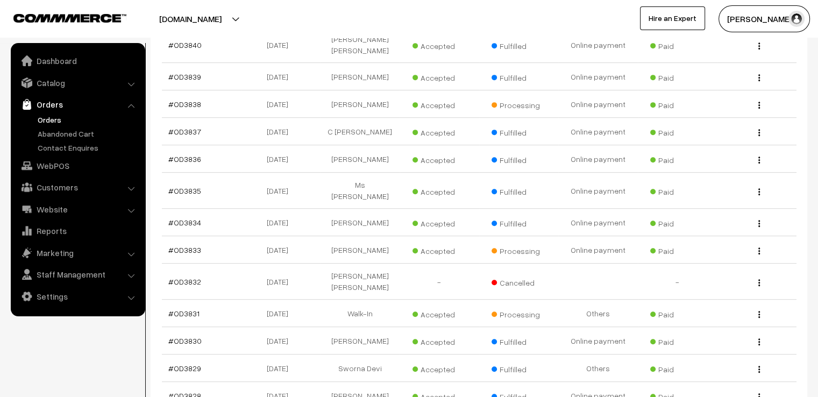
scroll to position [516, 0]
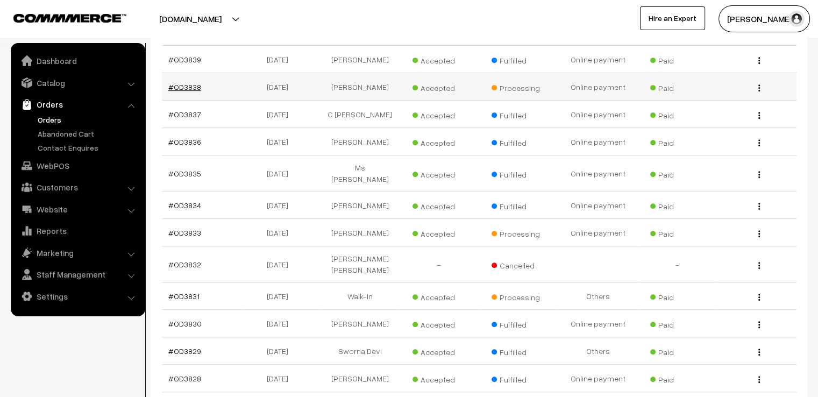
click at [187, 82] on link "#OD3838" at bounding box center [184, 86] width 33 height 9
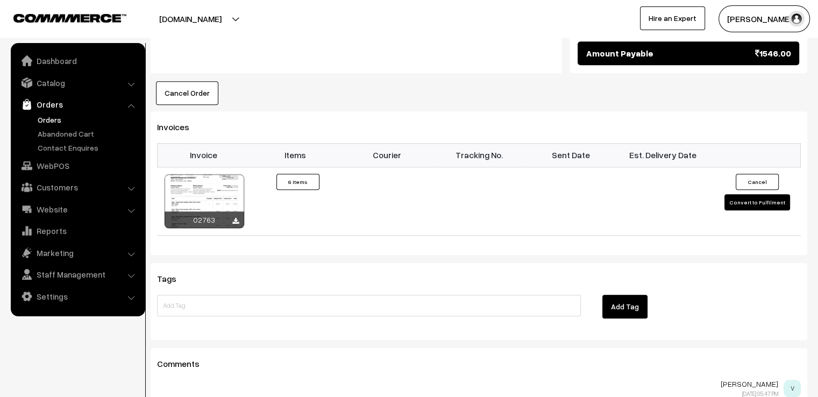
scroll to position [1076, 0]
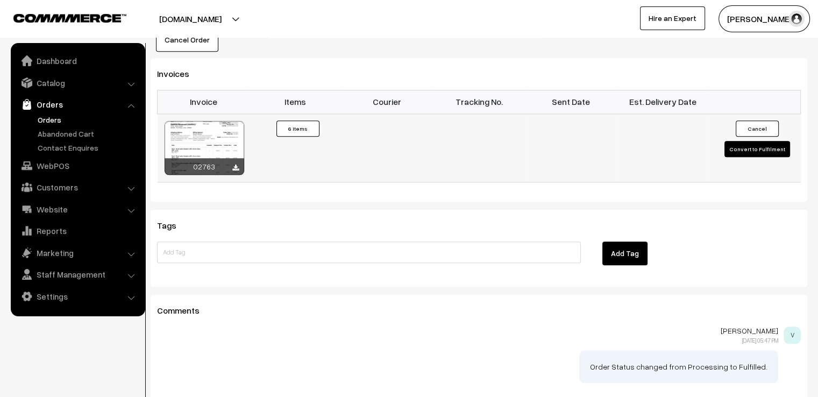
click at [770, 141] on button "Convert to Fulfilment" at bounding box center [758, 149] width 66 height 16
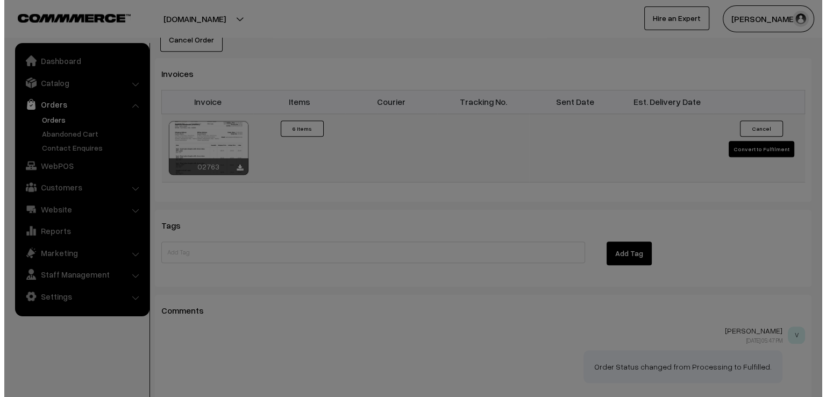
scroll to position [1081, 0]
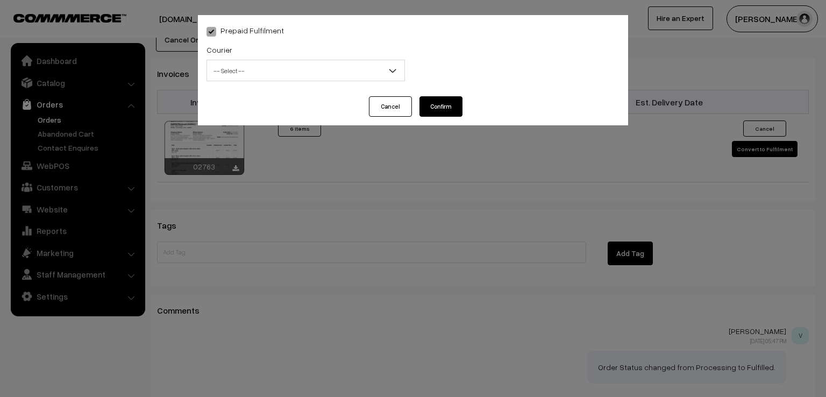
click at [310, 69] on span "-- Select --" at bounding box center [305, 70] width 197 height 19
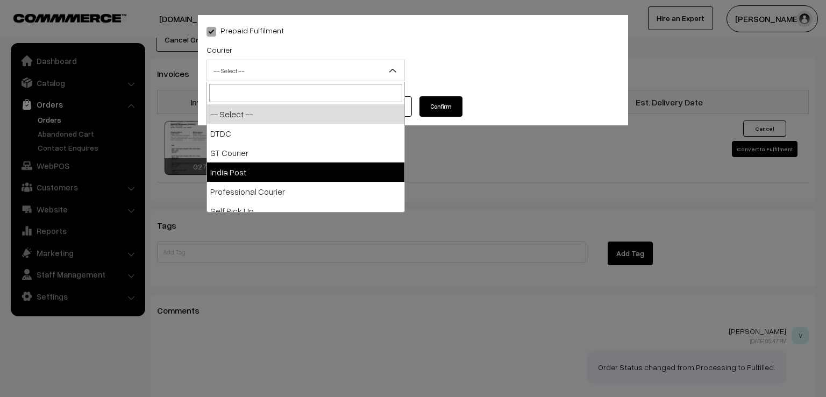
select select "3"
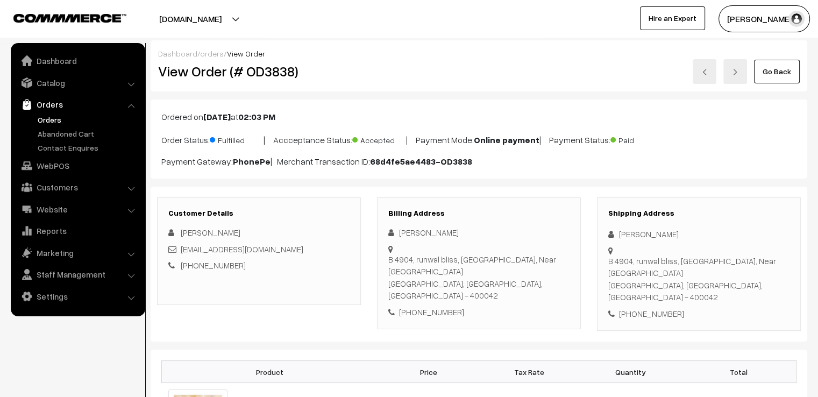
click at [779, 70] on link "Go Back" at bounding box center [777, 72] width 46 height 24
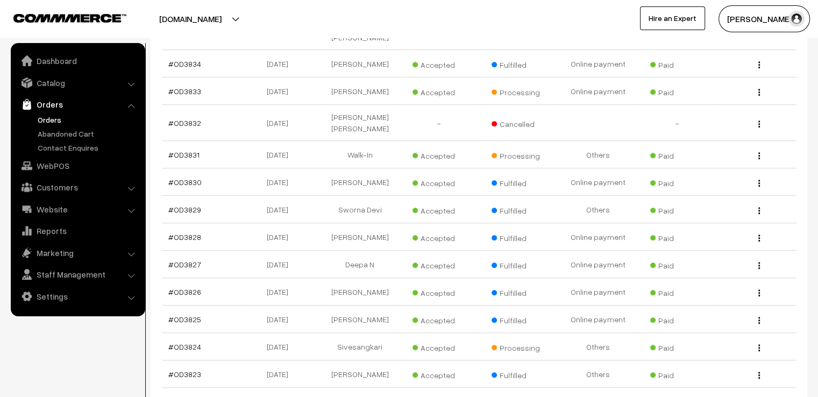
scroll to position [667, 0]
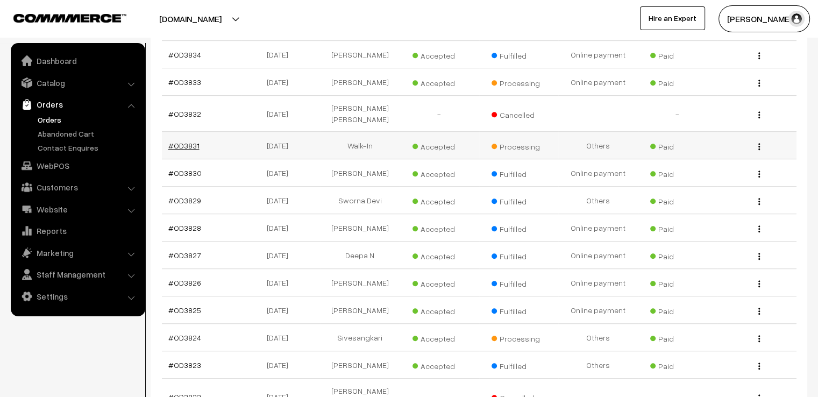
click at [188, 141] on link "#OD3831" at bounding box center [183, 145] width 31 height 9
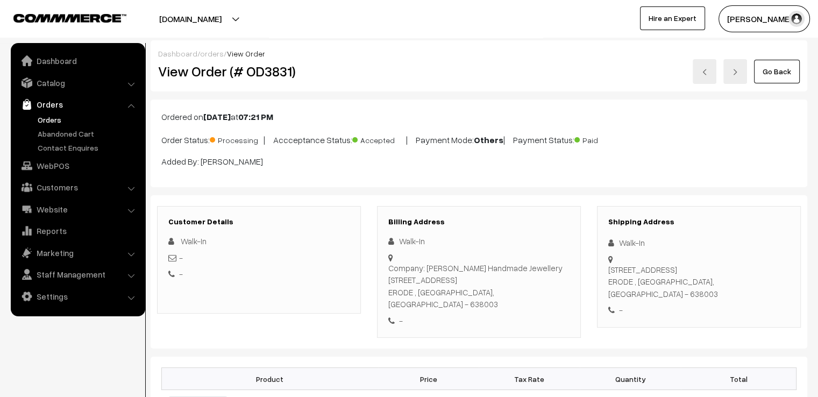
click at [188, 82] on div "View Order (# OD3831)" at bounding box center [259, 71] width 219 height 25
